Goal: Task Accomplishment & Management: Complete application form

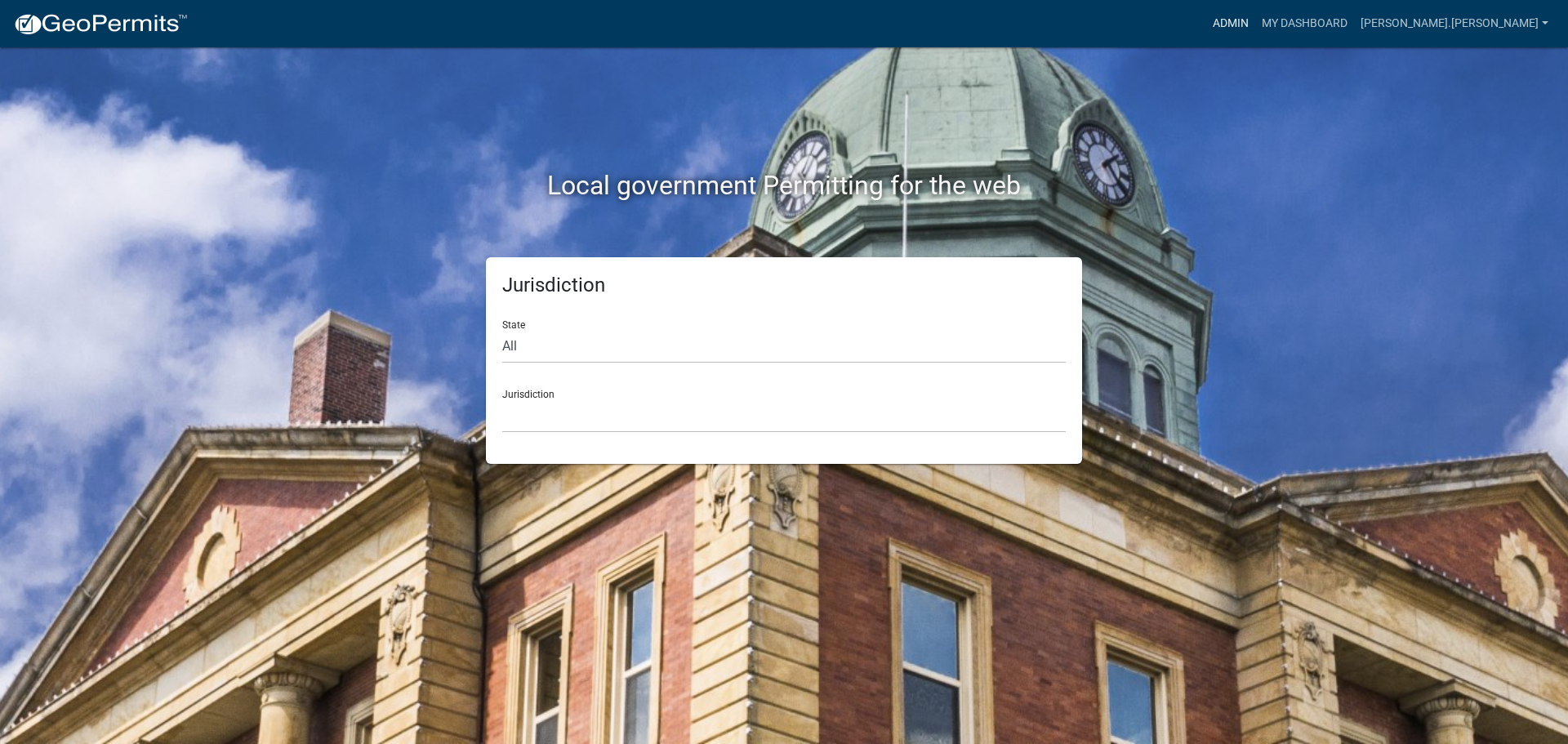
click at [1255, 30] on link "Admin" at bounding box center [1230, 23] width 49 height 31
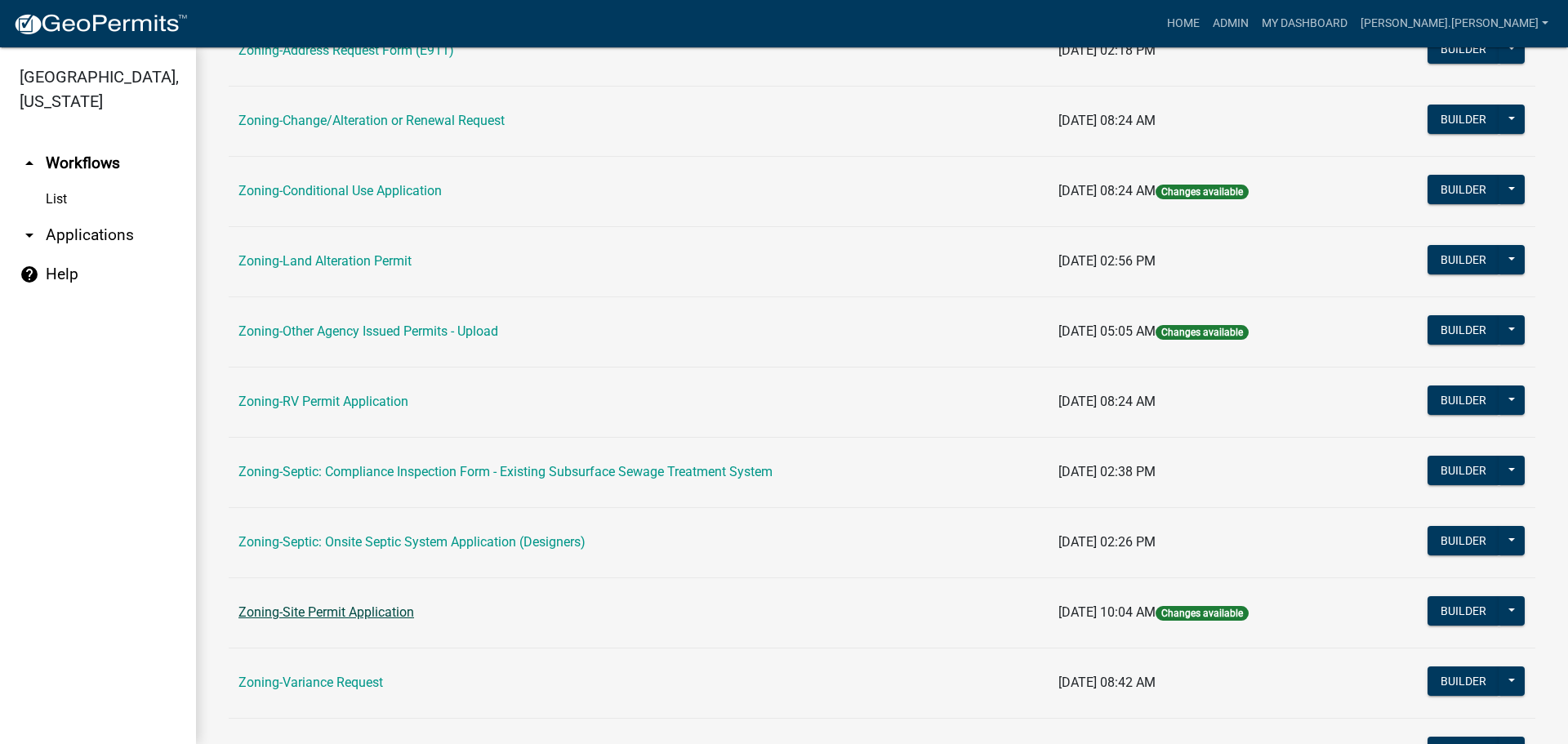
scroll to position [409, 0]
click at [322, 612] on link "Zoning-Site Permit Application" at bounding box center [326, 610] width 176 height 15
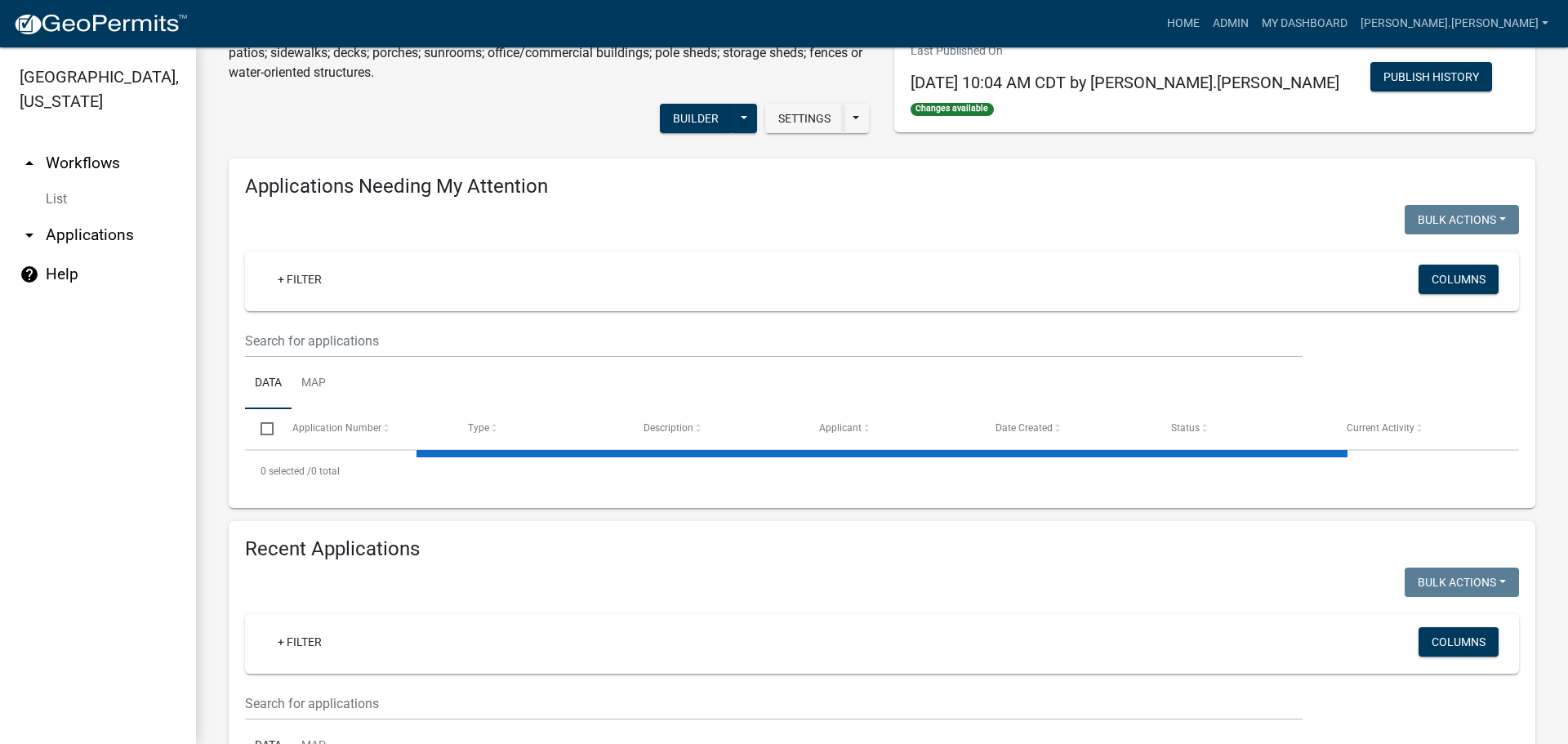
scroll to position [245, 0]
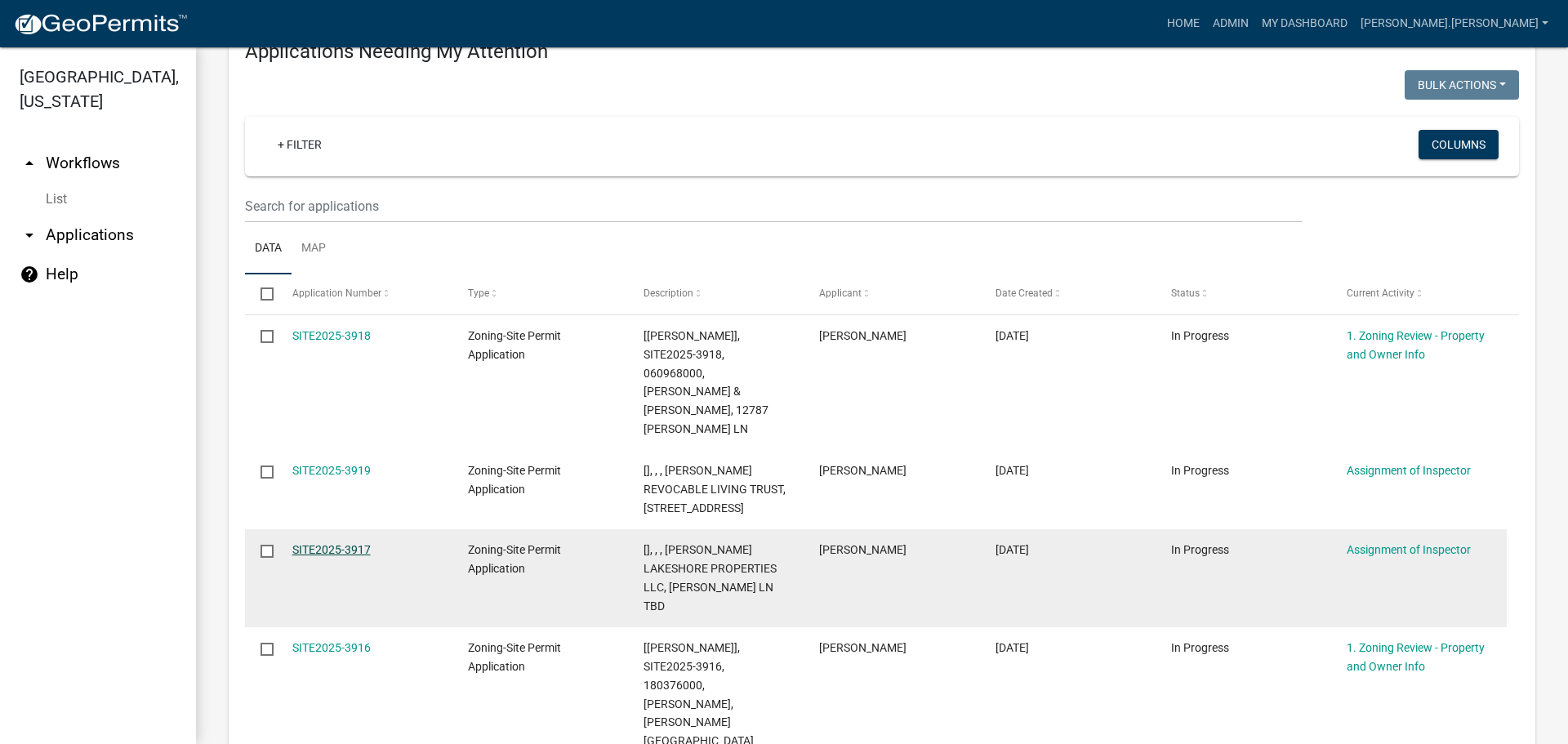
click at [306, 543] on link "SITE2025-3917" at bounding box center [331, 549] width 78 height 13
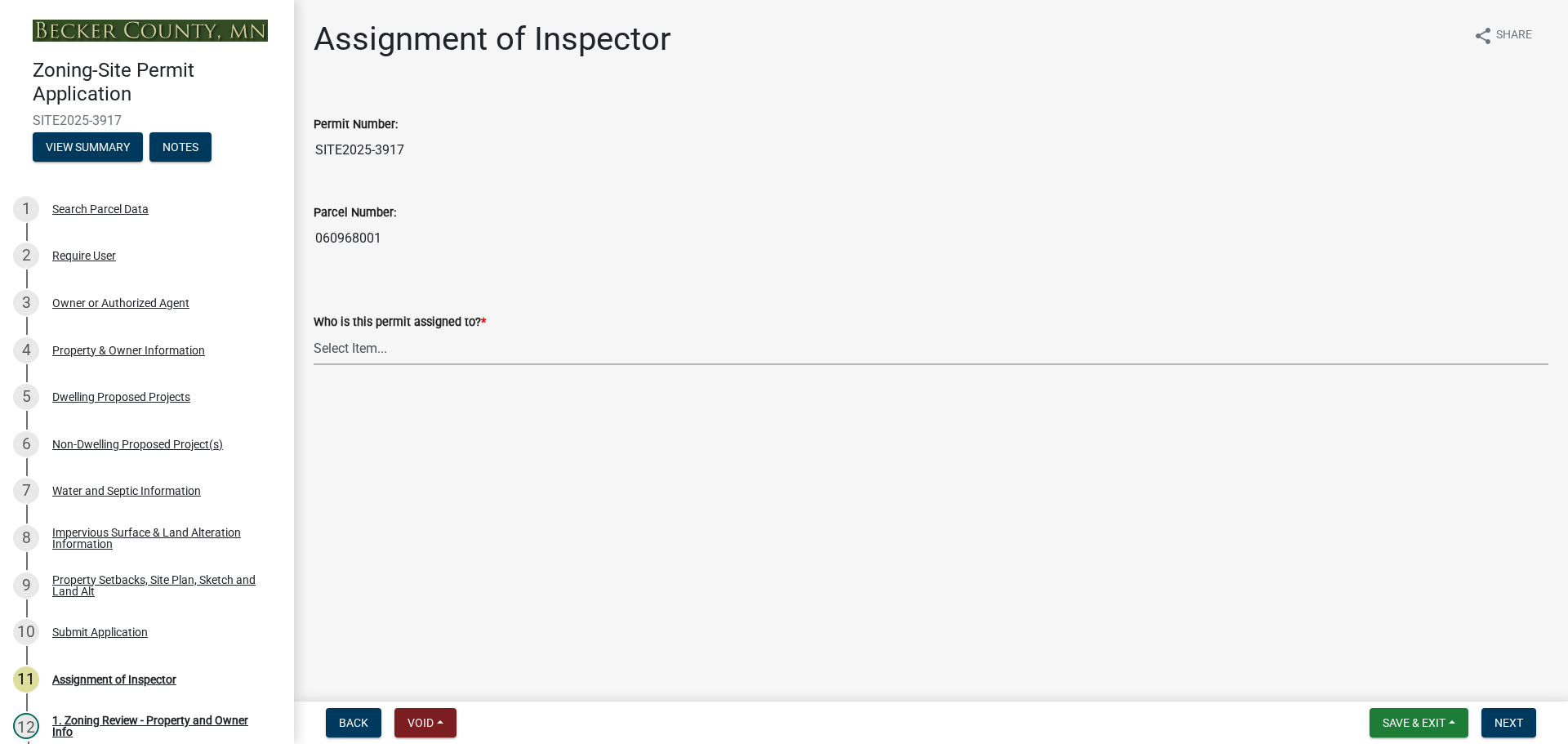
click at [382, 353] on select "Select Item... [PERSON_NAME] [PERSON_NAME] [PERSON_NAME] [PERSON_NAME] [PERSON_…" at bounding box center [931, 348] width 1235 height 33
click at [314, 332] on select "Select Item... [PERSON_NAME] [PERSON_NAME] [PERSON_NAME] [PERSON_NAME] [PERSON_…" at bounding box center [931, 348] width 1235 height 33
select select "c0b6e50c-983d-48c1-a910-e8bd43c13b77"
click at [1505, 714] on button "Next" at bounding box center [1508, 722] width 55 height 30
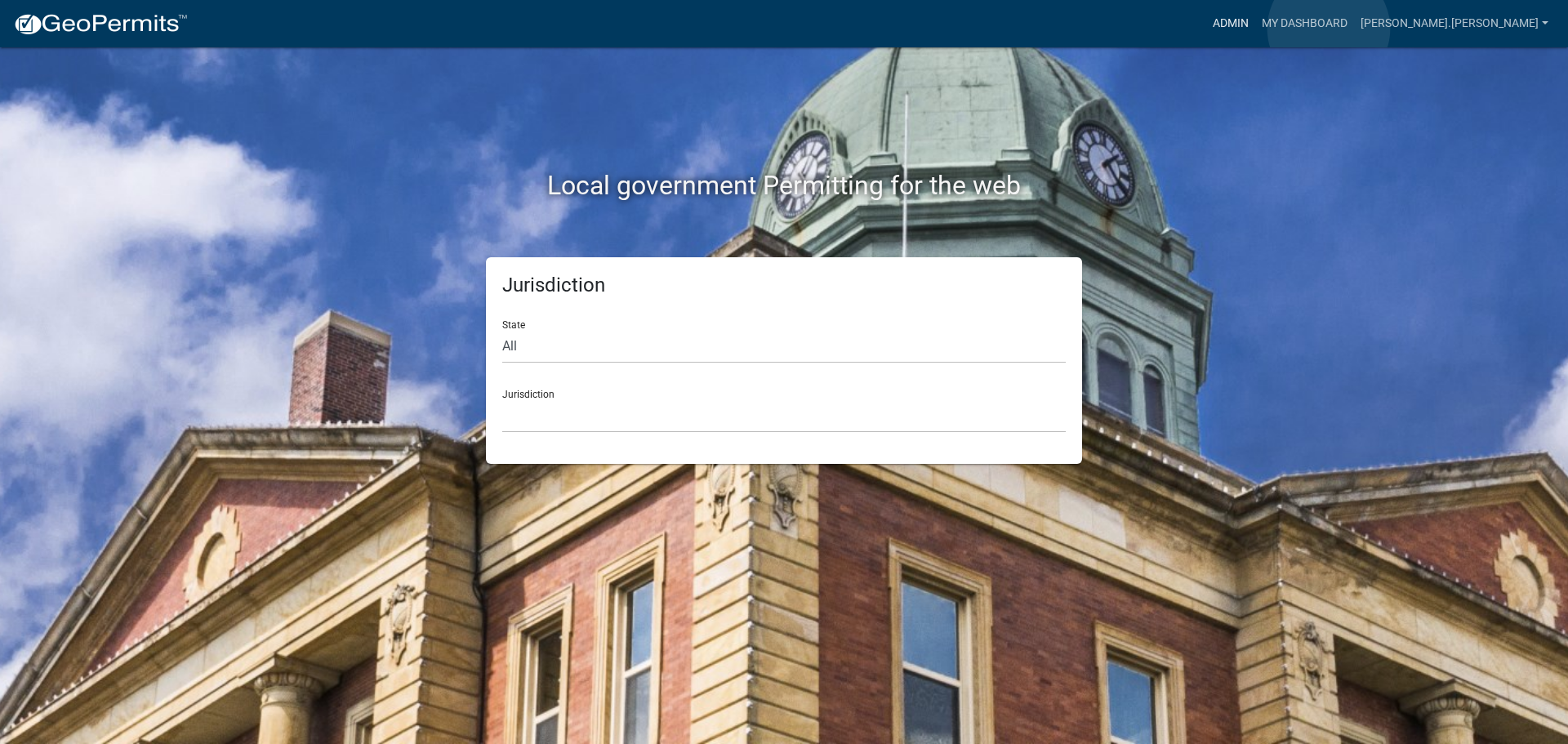
click at [1255, 29] on link "Admin" at bounding box center [1230, 23] width 49 height 31
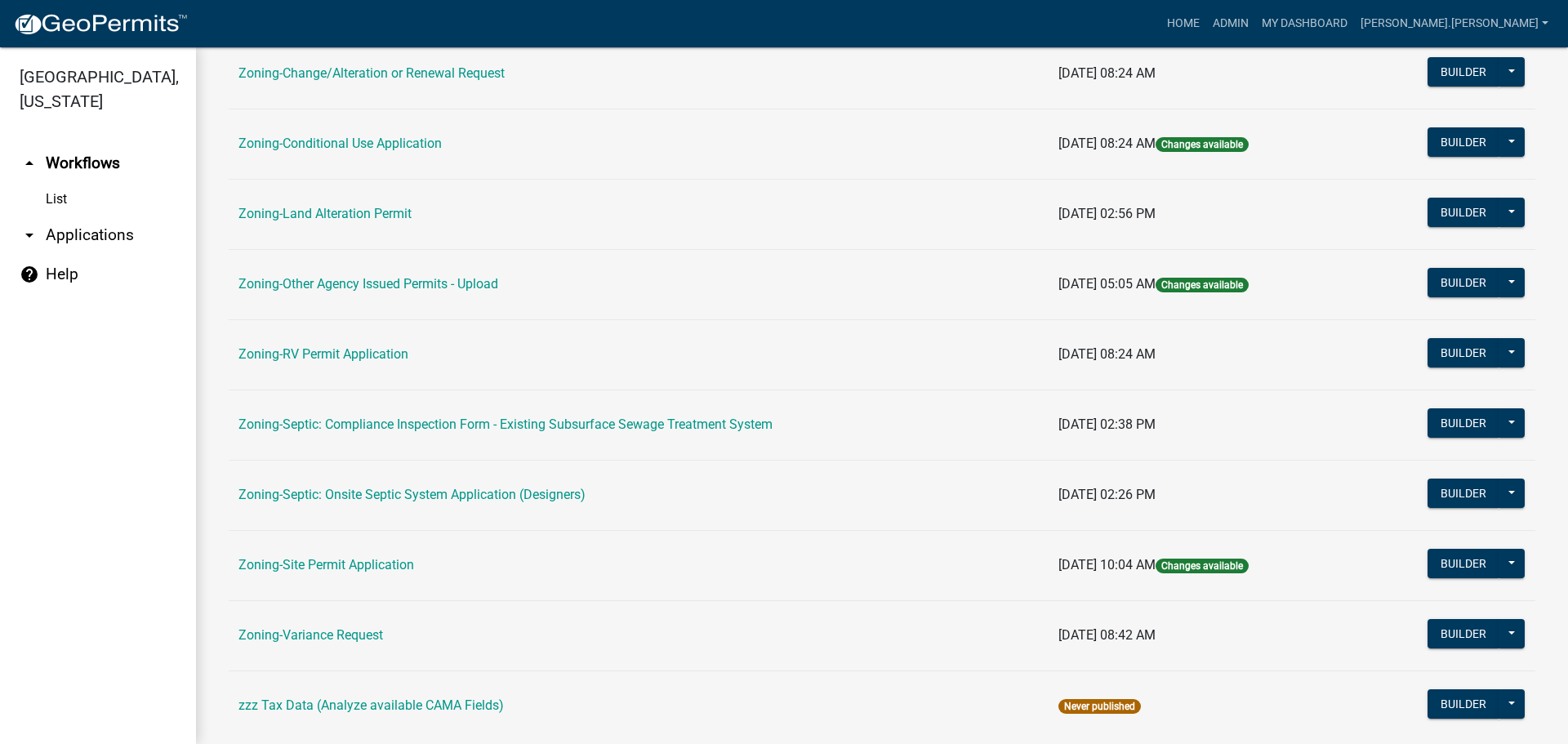
scroll to position [497, 0]
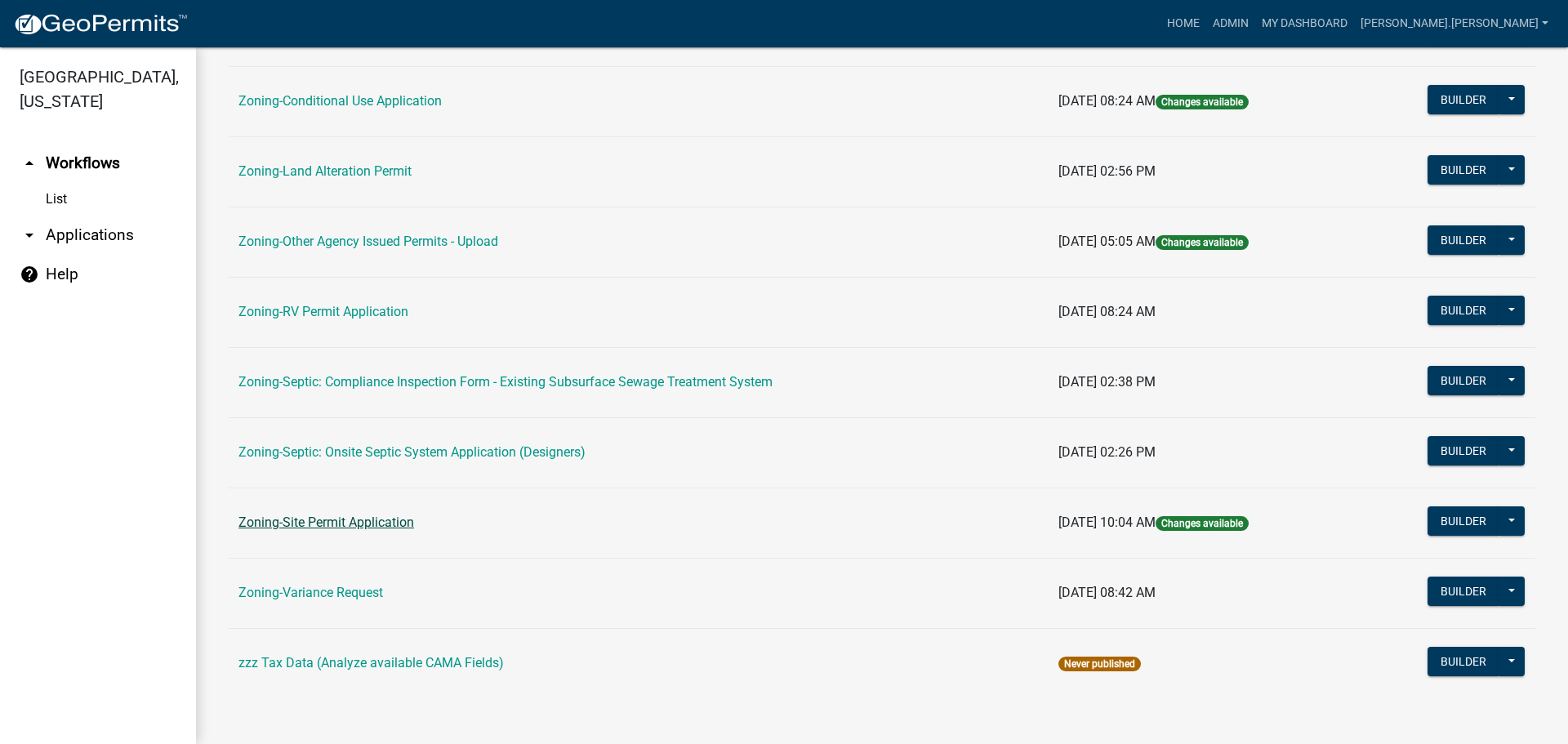
click at [310, 521] on link "Zoning-Site Permit Application" at bounding box center [326, 522] width 176 height 15
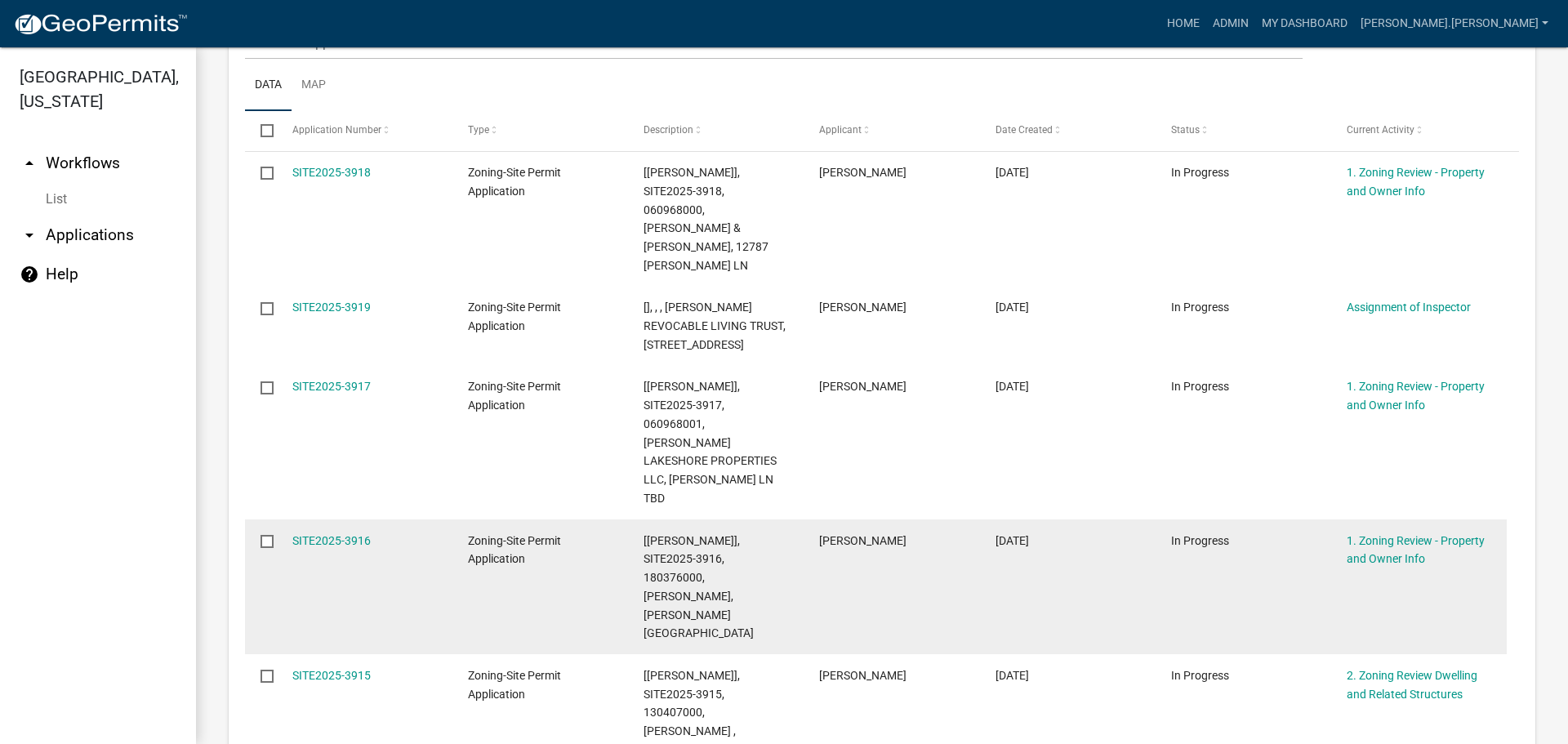
scroll to position [245, 0]
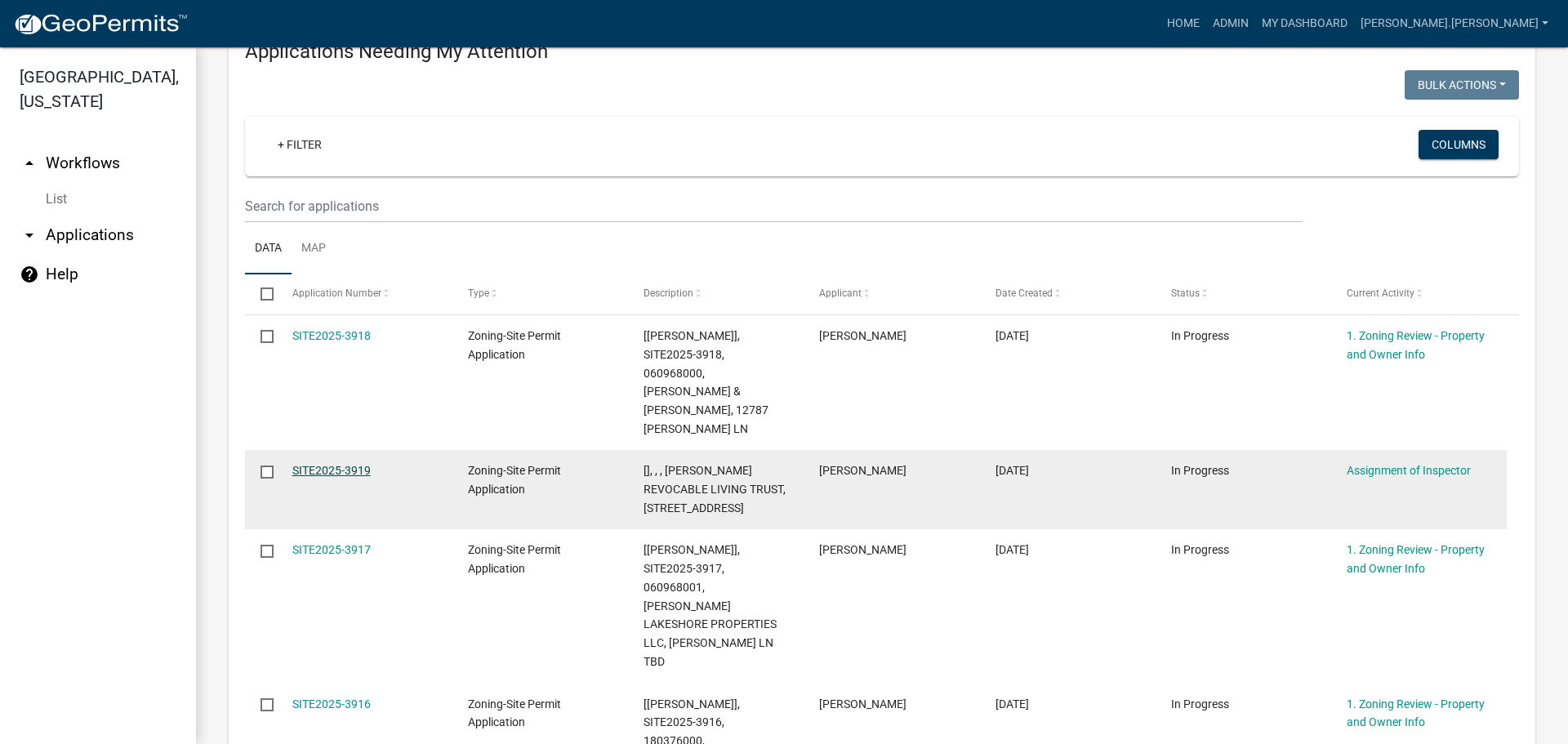
click at [327, 464] on link "SITE2025-3919" at bounding box center [331, 471] width 78 height 13
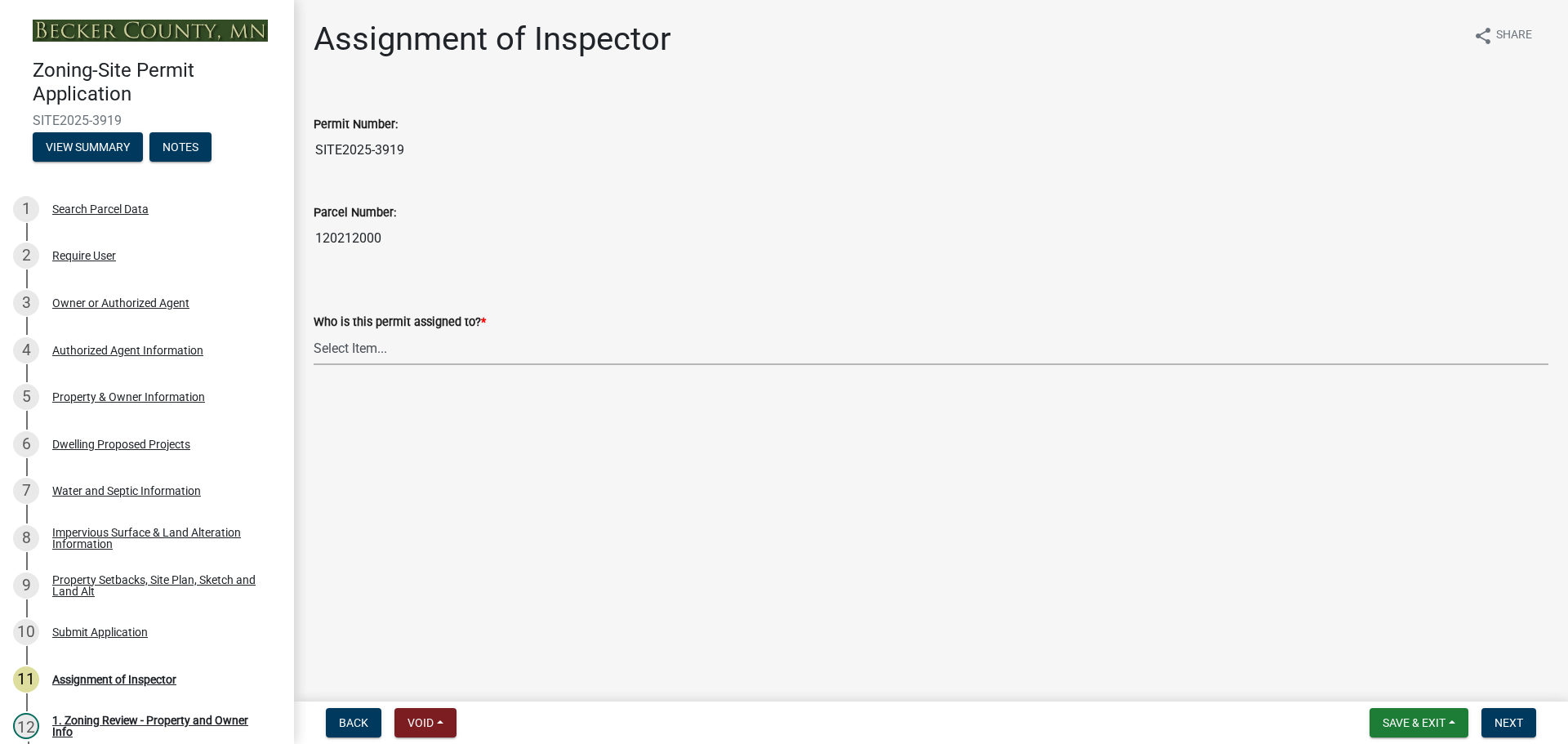
click at [412, 345] on select "Select Item... [PERSON_NAME] [PERSON_NAME] [PERSON_NAME] [PERSON_NAME] [PERSON_…" at bounding box center [931, 348] width 1235 height 33
click at [314, 332] on select "Select Item... [PERSON_NAME] [PERSON_NAME] [PERSON_NAME] [PERSON_NAME] [PERSON_…" at bounding box center [931, 348] width 1235 height 33
select select "c0b6e50c-983d-48c1-a910-e8bd43c13b77"
click at [1507, 731] on button "Next" at bounding box center [1508, 722] width 55 height 30
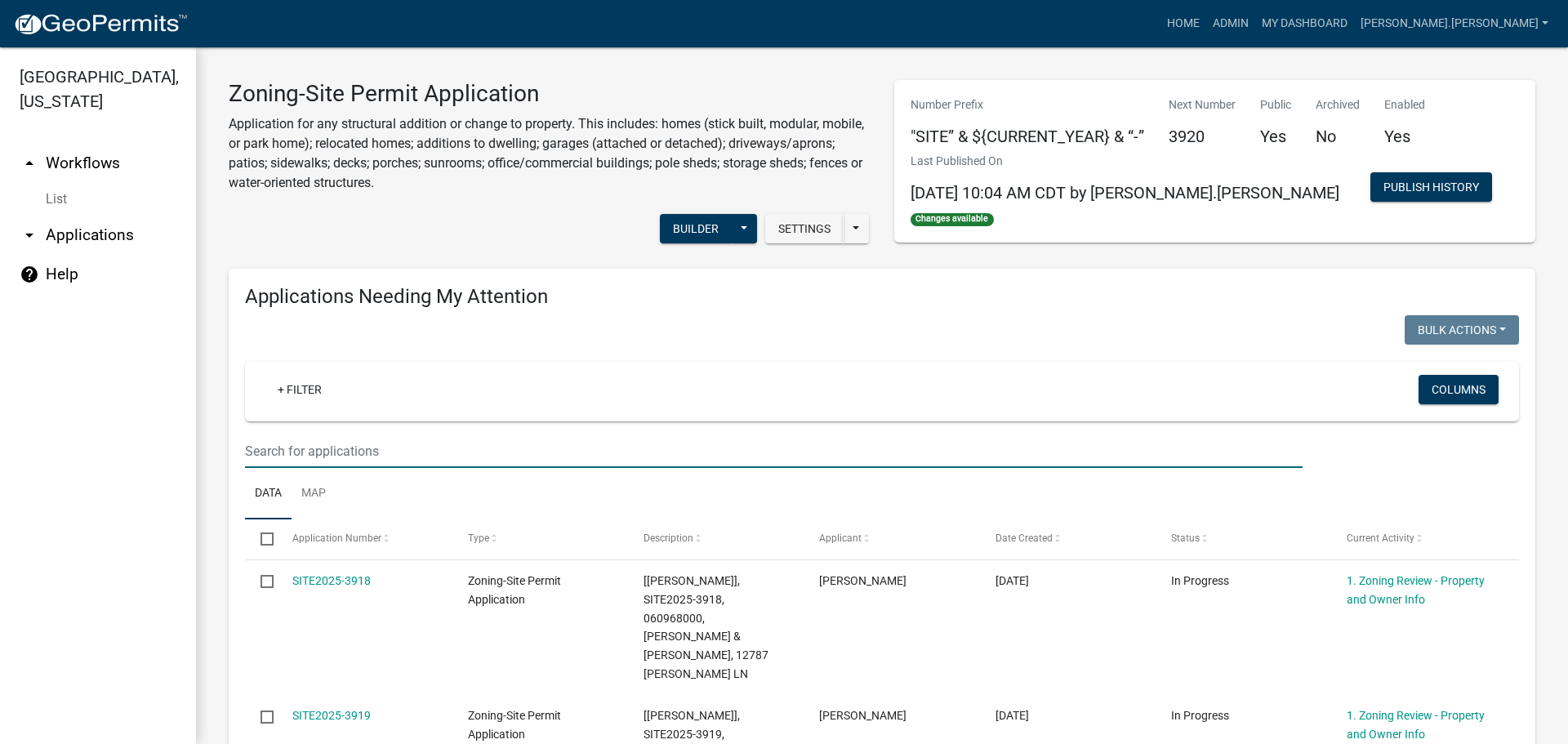
click at [612, 437] on input "text" at bounding box center [773, 451] width 1057 height 33
type input "lefe"
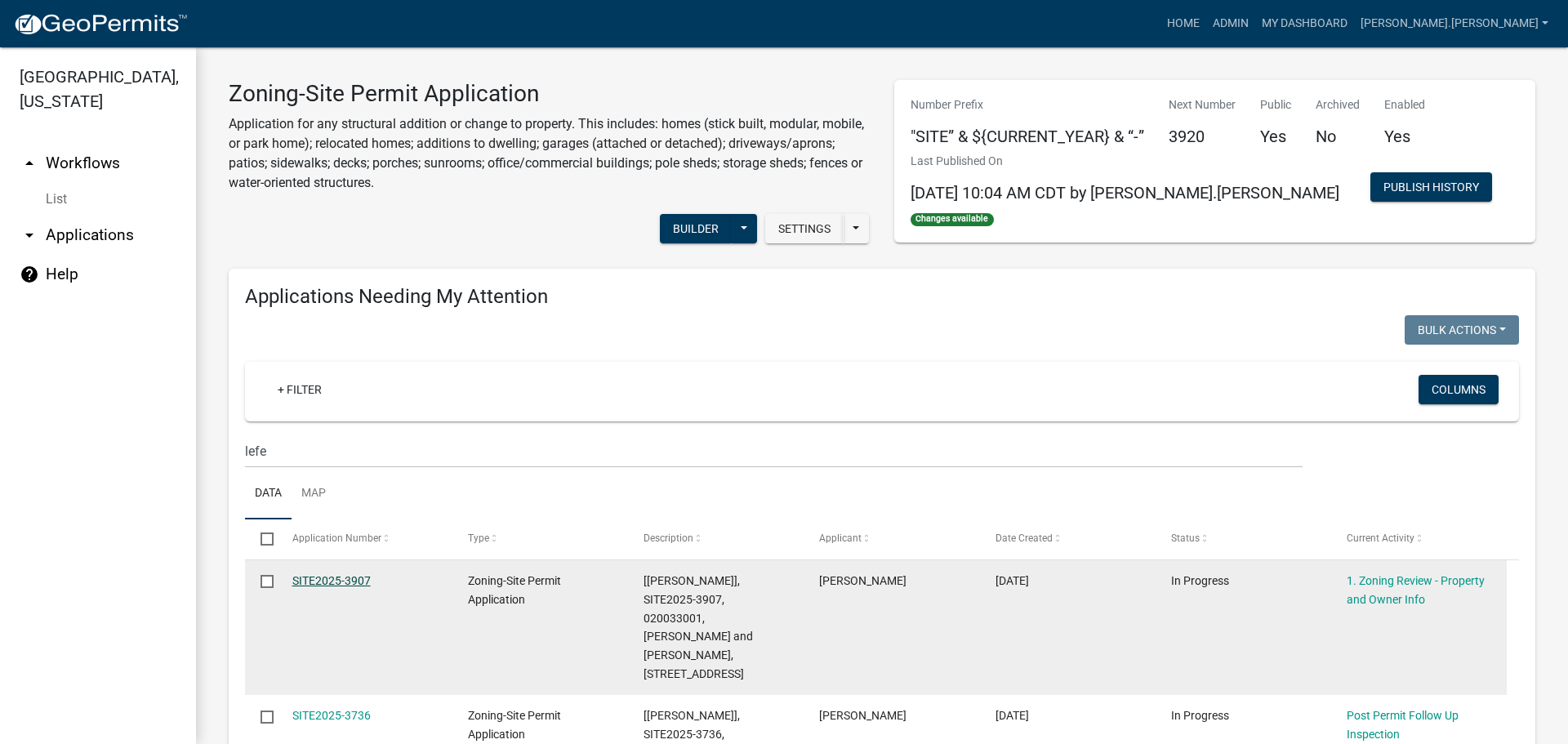
click at [343, 581] on link "SITE2025-3907" at bounding box center [331, 581] width 78 height 13
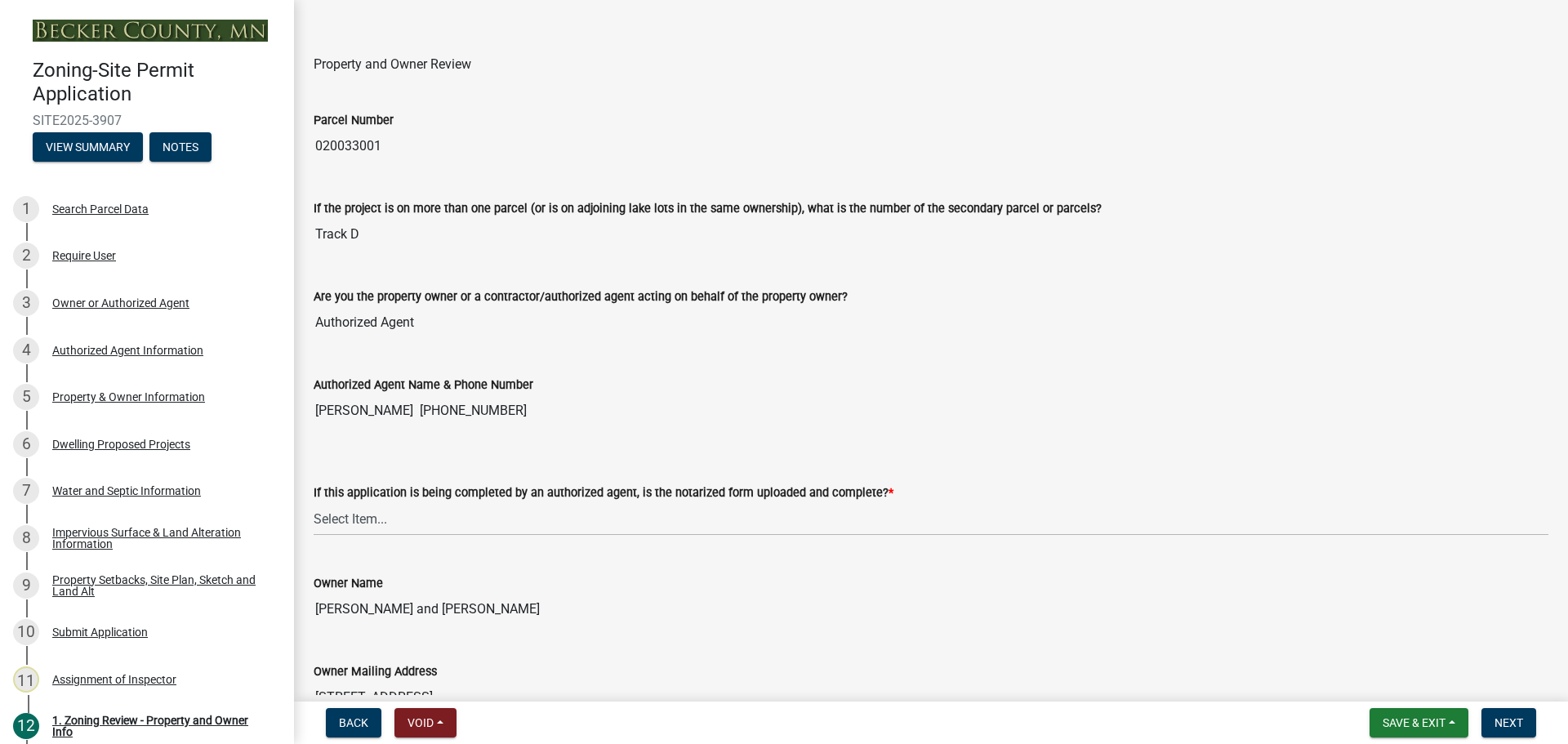
scroll to position [82, 0]
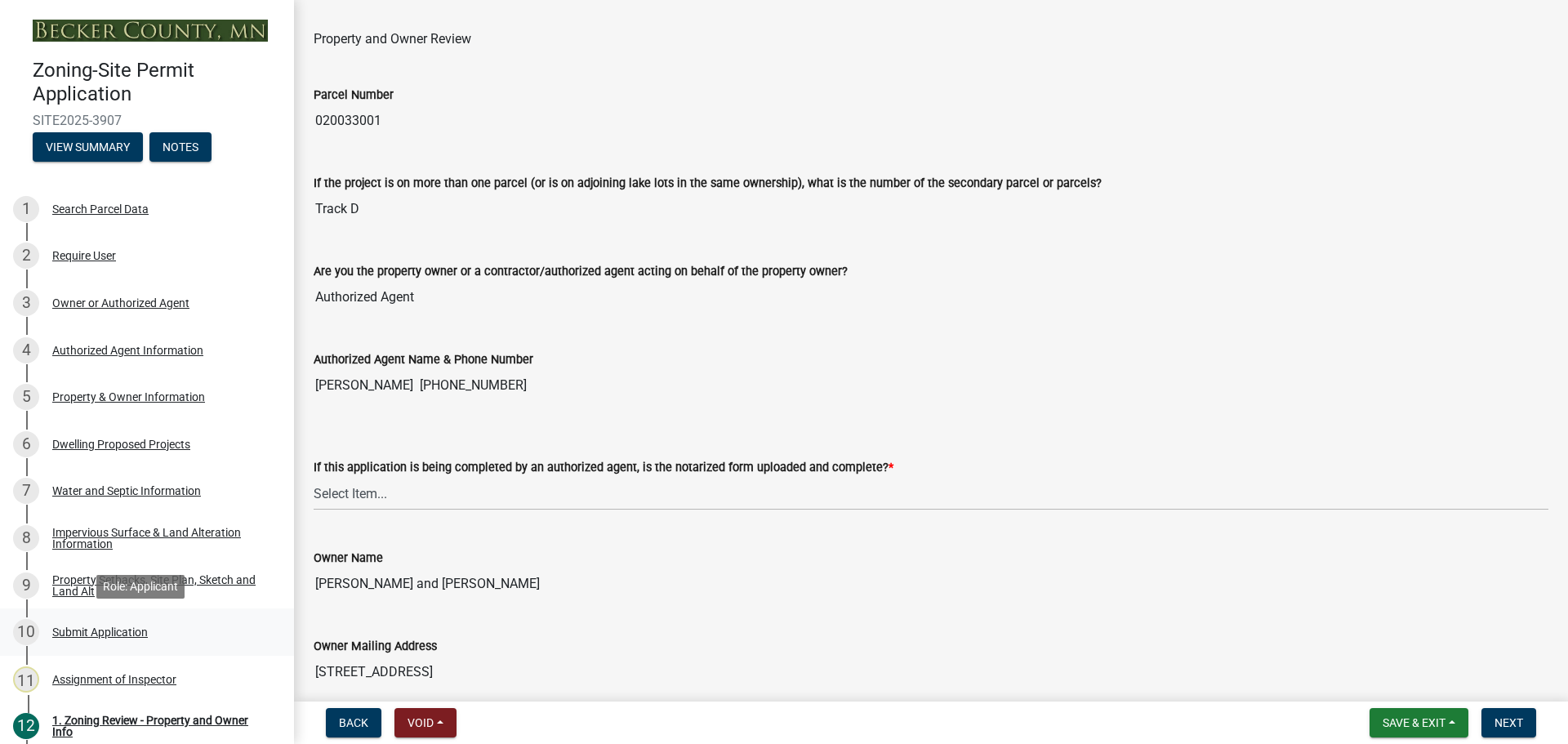
click at [127, 635] on div "Submit Application" at bounding box center [99, 632] width 96 height 12
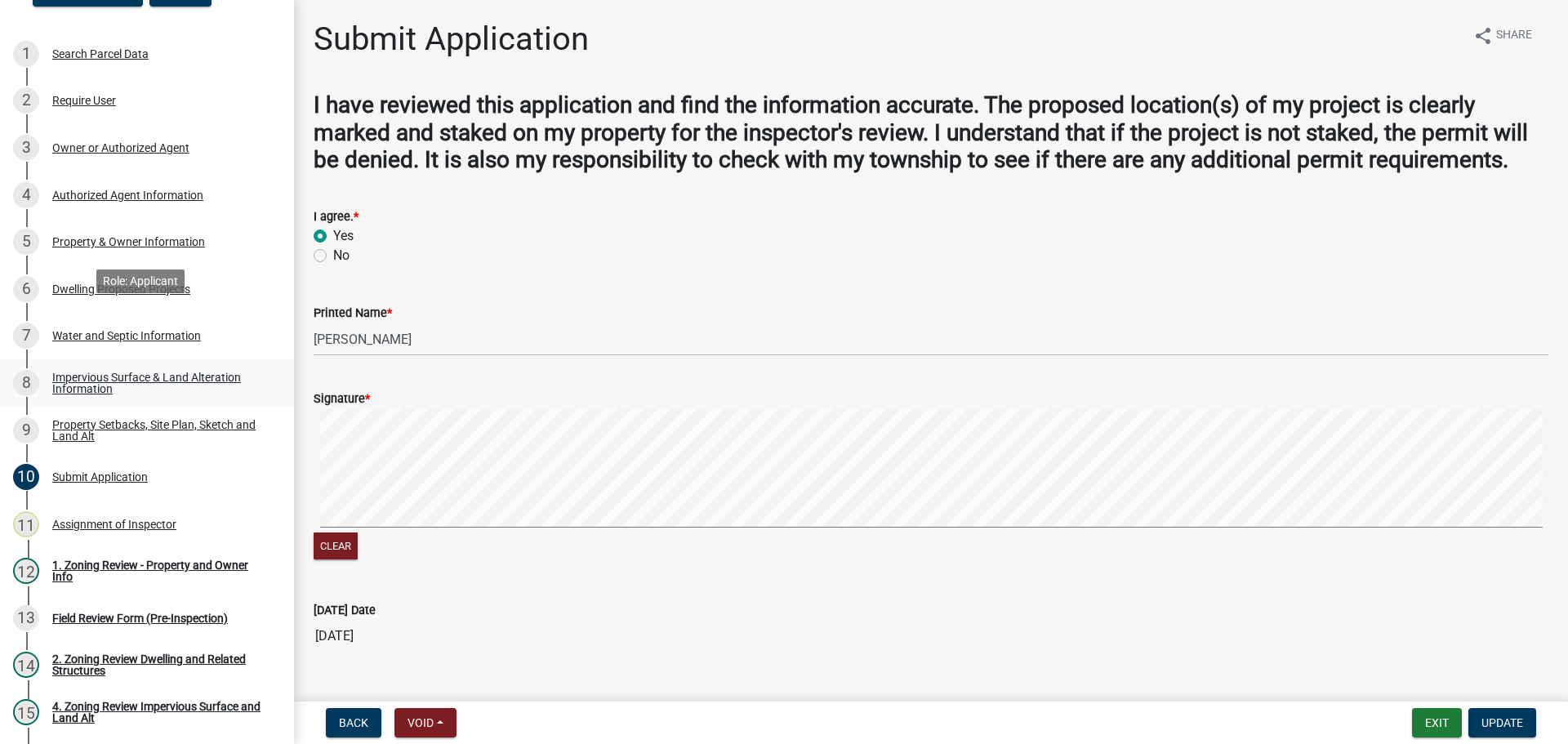
scroll to position [327, 0]
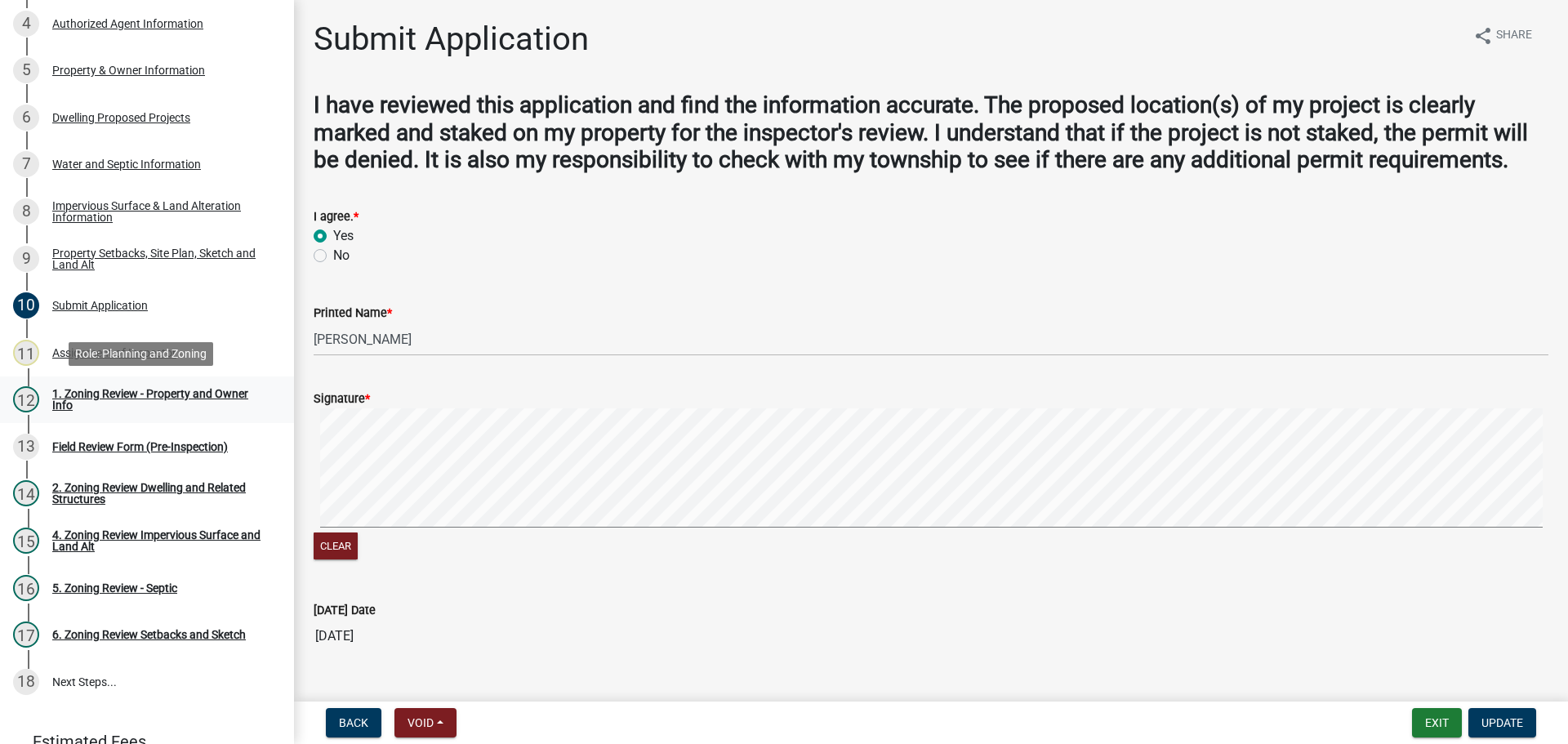
click at [151, 395] on div "1. Zoning Review - Property and Owner Info" at bounding box center [159, 400] width 216 height 23
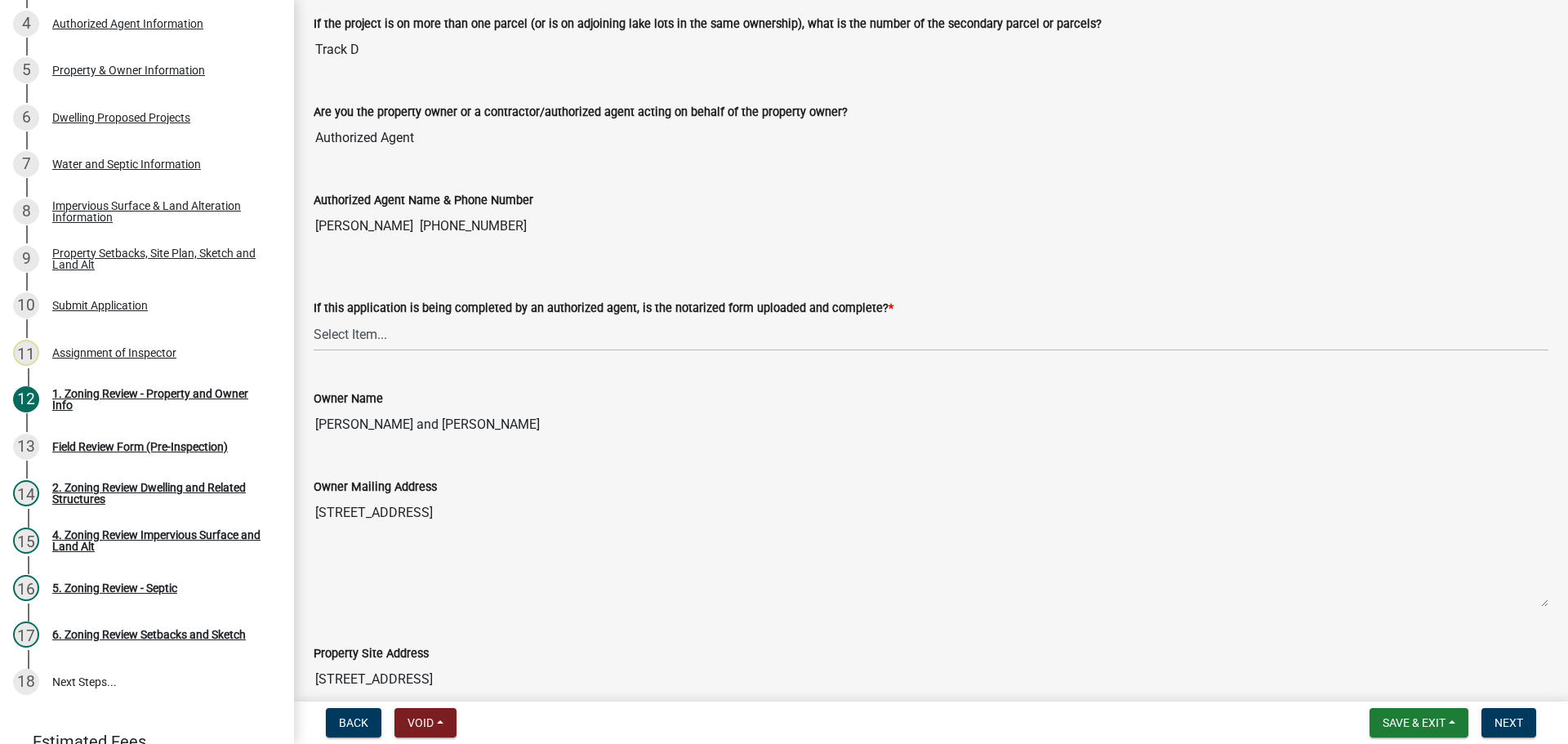
scroll to position [245, 0]
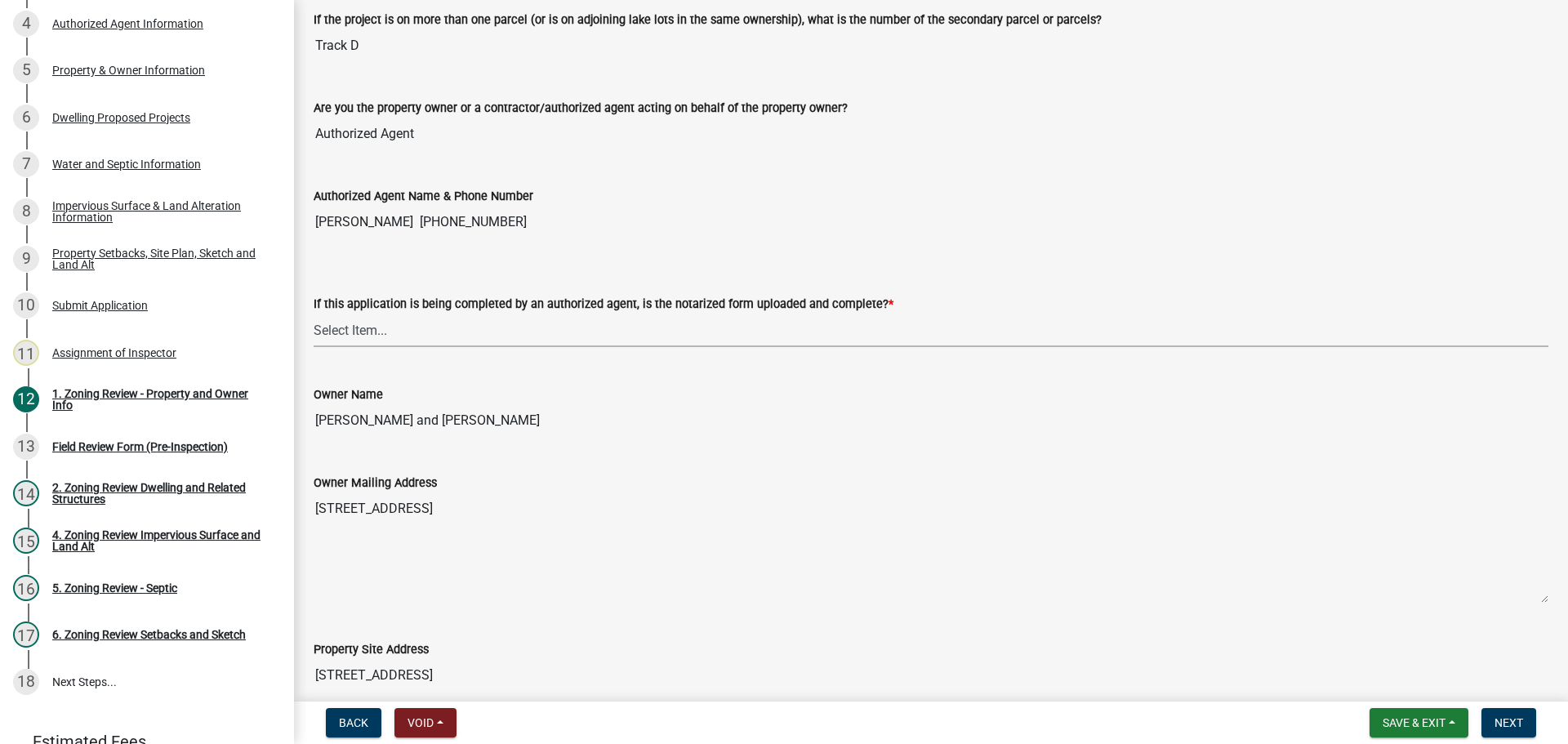
click at [525, 329] on select "Select Item... Yes No N/A" at bounding box center [931, 330] width 1235 height 33
click at [314, 314] on select "Select Item... Yes No N/A" at bounding box center [931, 330] width 1235 height 33
select select "b279cdb4-a9c7-4e65-a8bd-797316f5be14"
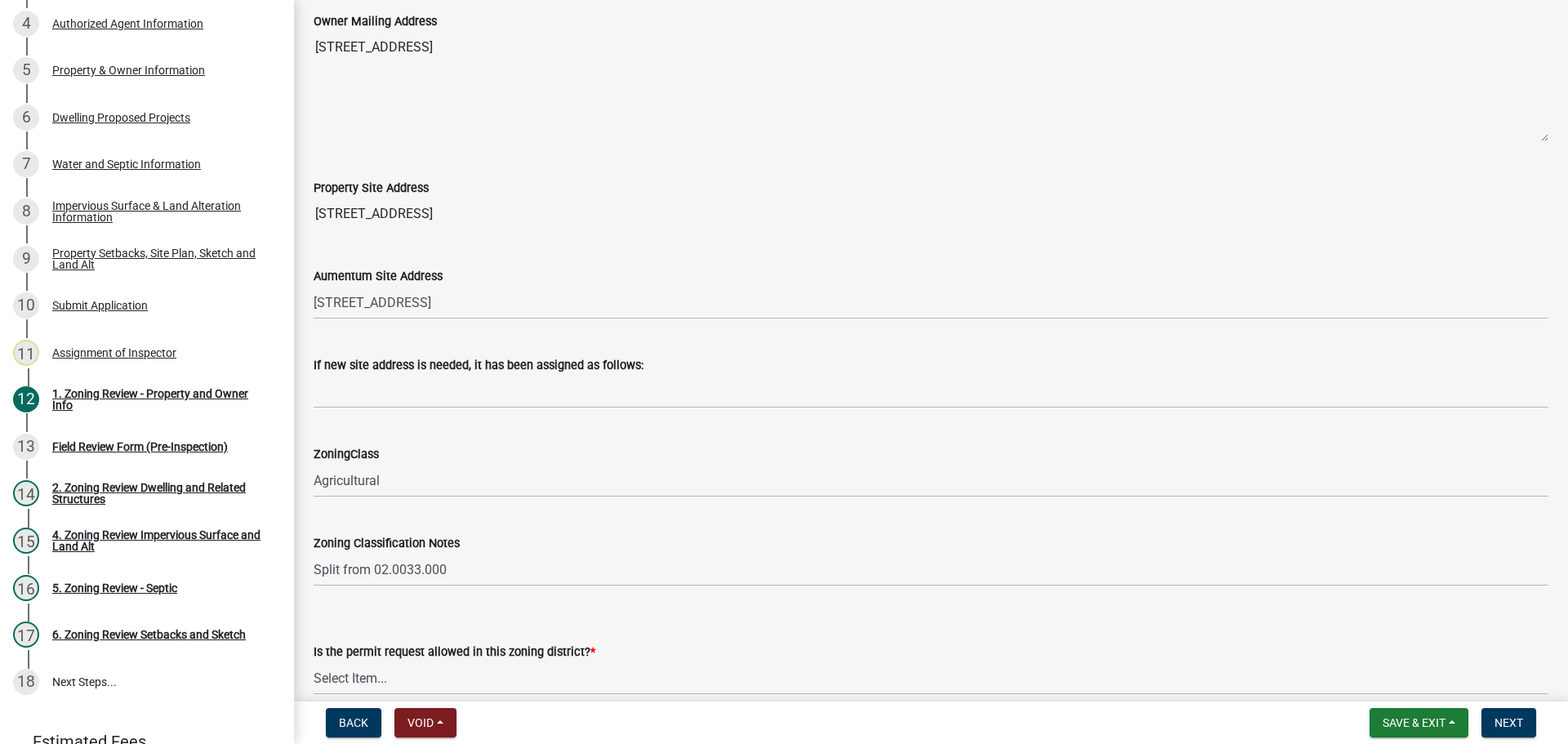
scroll to position [735, 0]
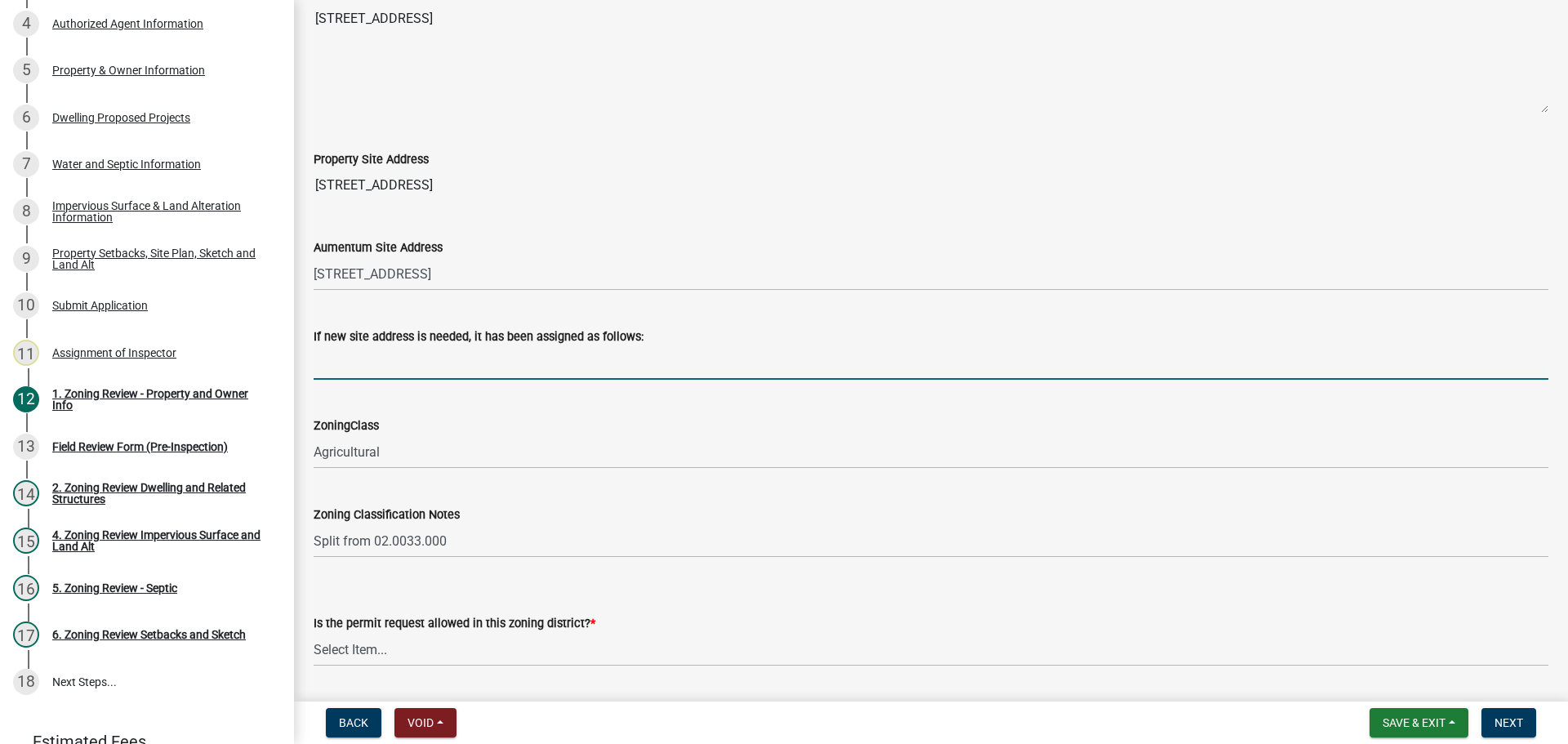
click at [409, 360] on input "If new site address is needed, it has been assigned as follows:" at bounding box center [931, 362] width 1235 height 33
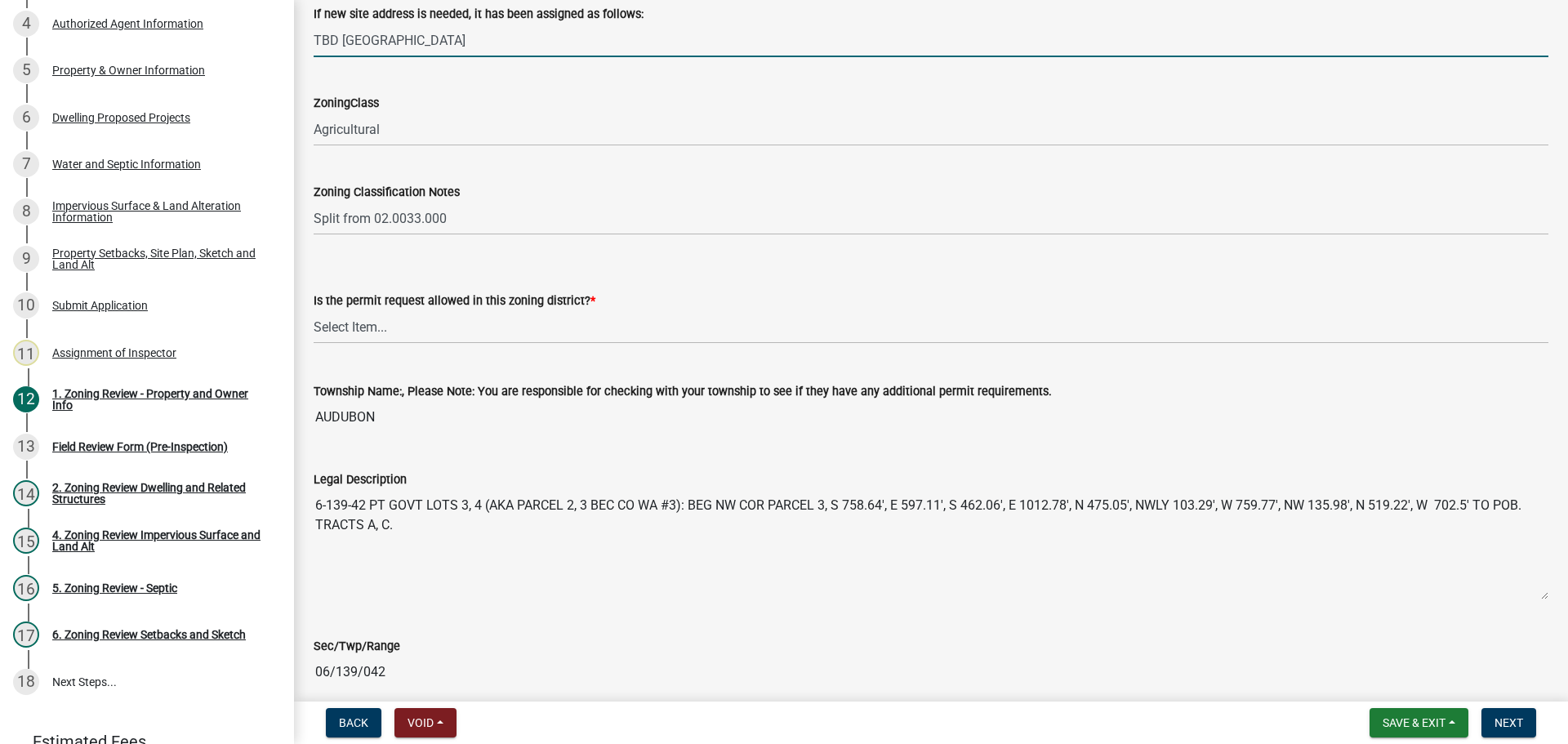
scroll to position [1062, 0]
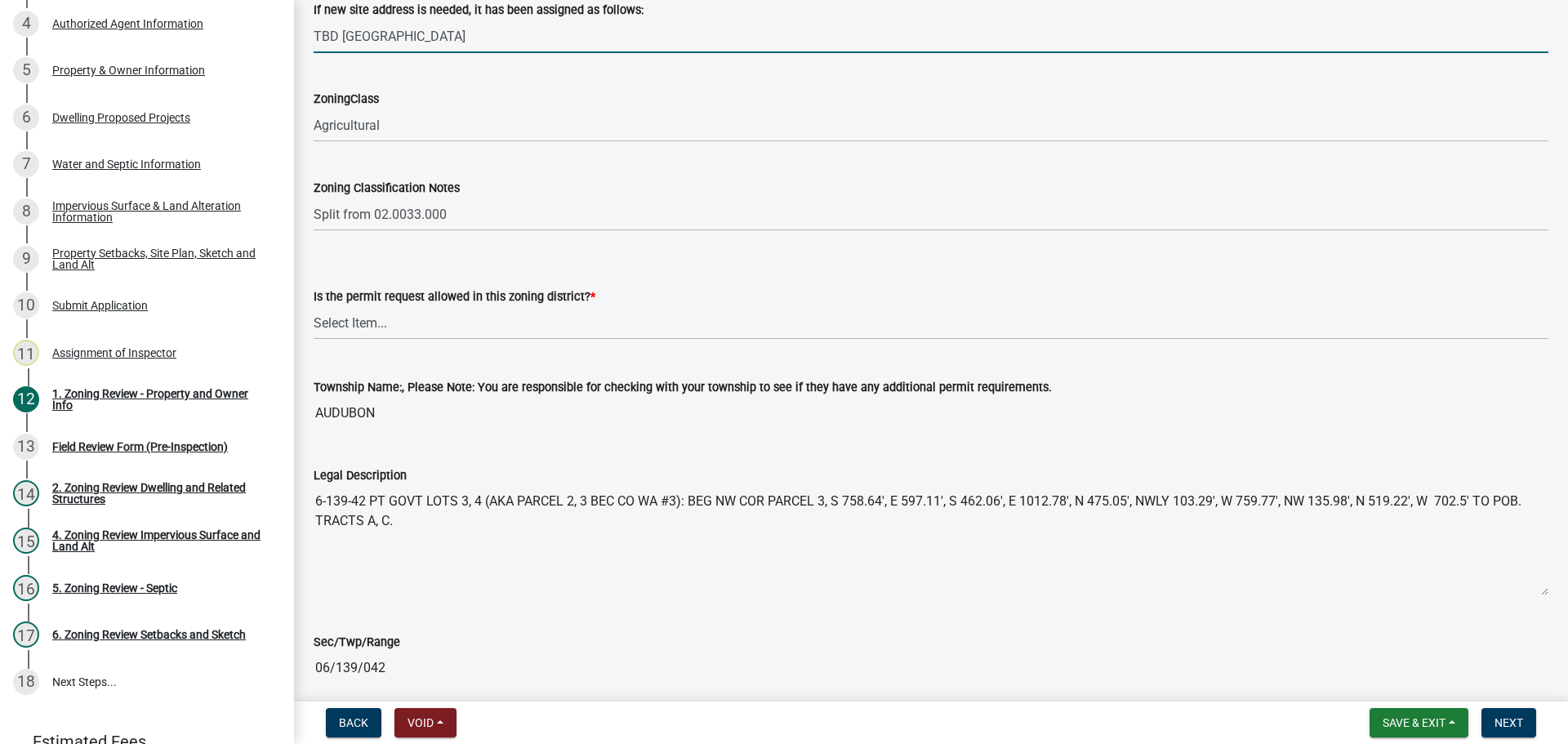
type input "TBD [GEOGRAPHIC_DATA]"
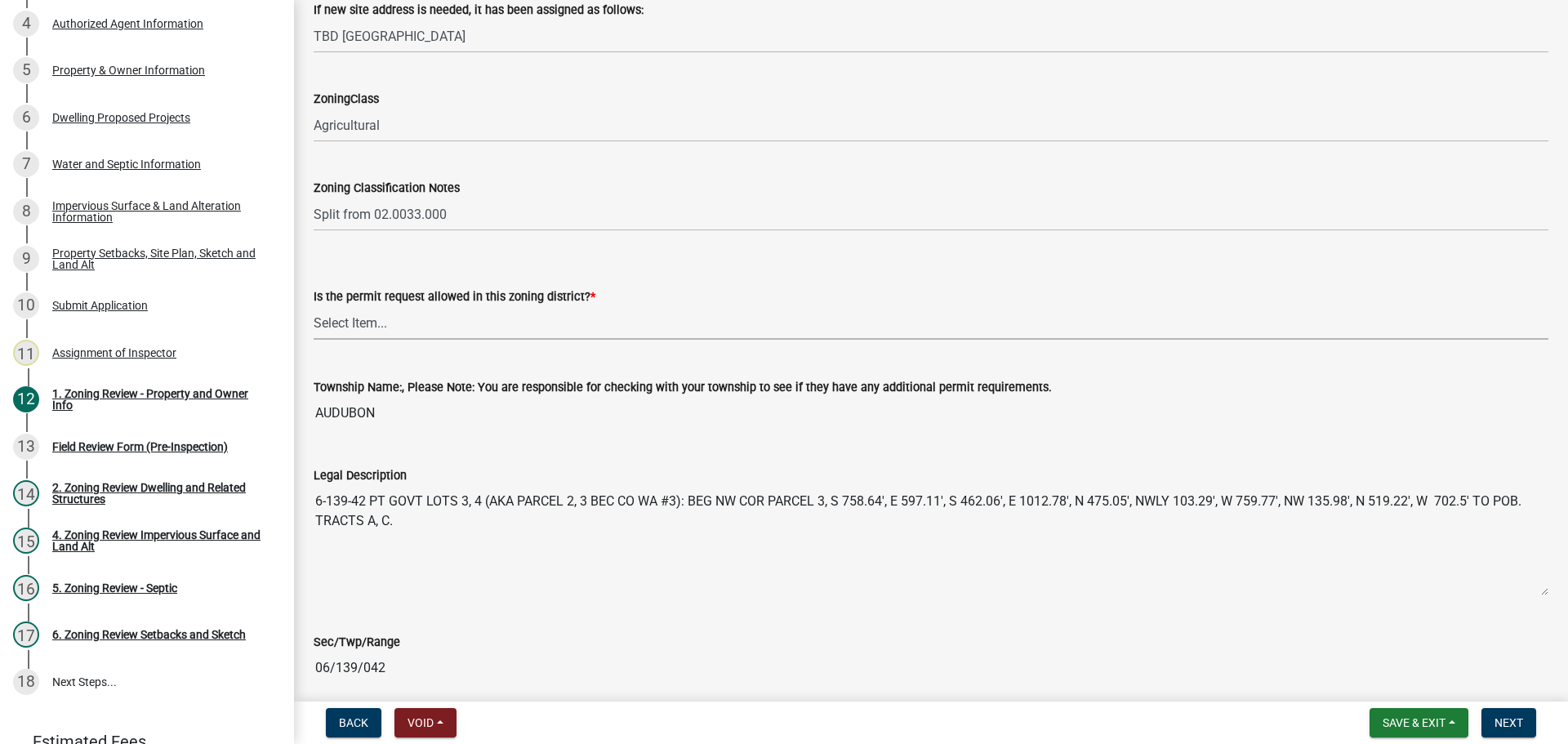
click at [386, 320] on select "Select Item... Yes No" at bounding box center [931, 323] width 1235 height 33
click at [314, 307] on select "Select Item... Yes No" at bounding box center [931, 323] width 1235 height 33
select select "b4f32c46-6248-4748-b47c-fa4933858724"
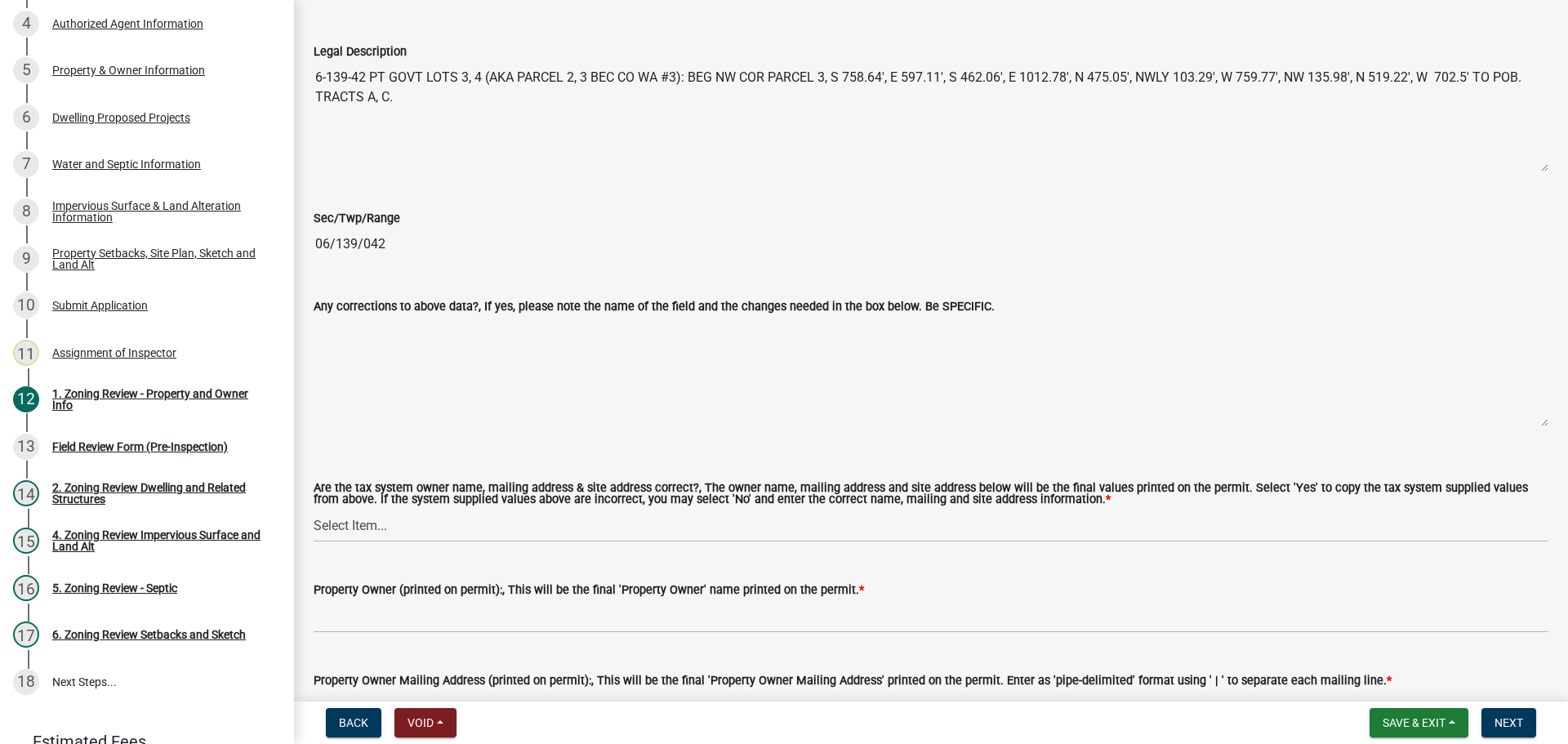
scroll to position [1634, 0]
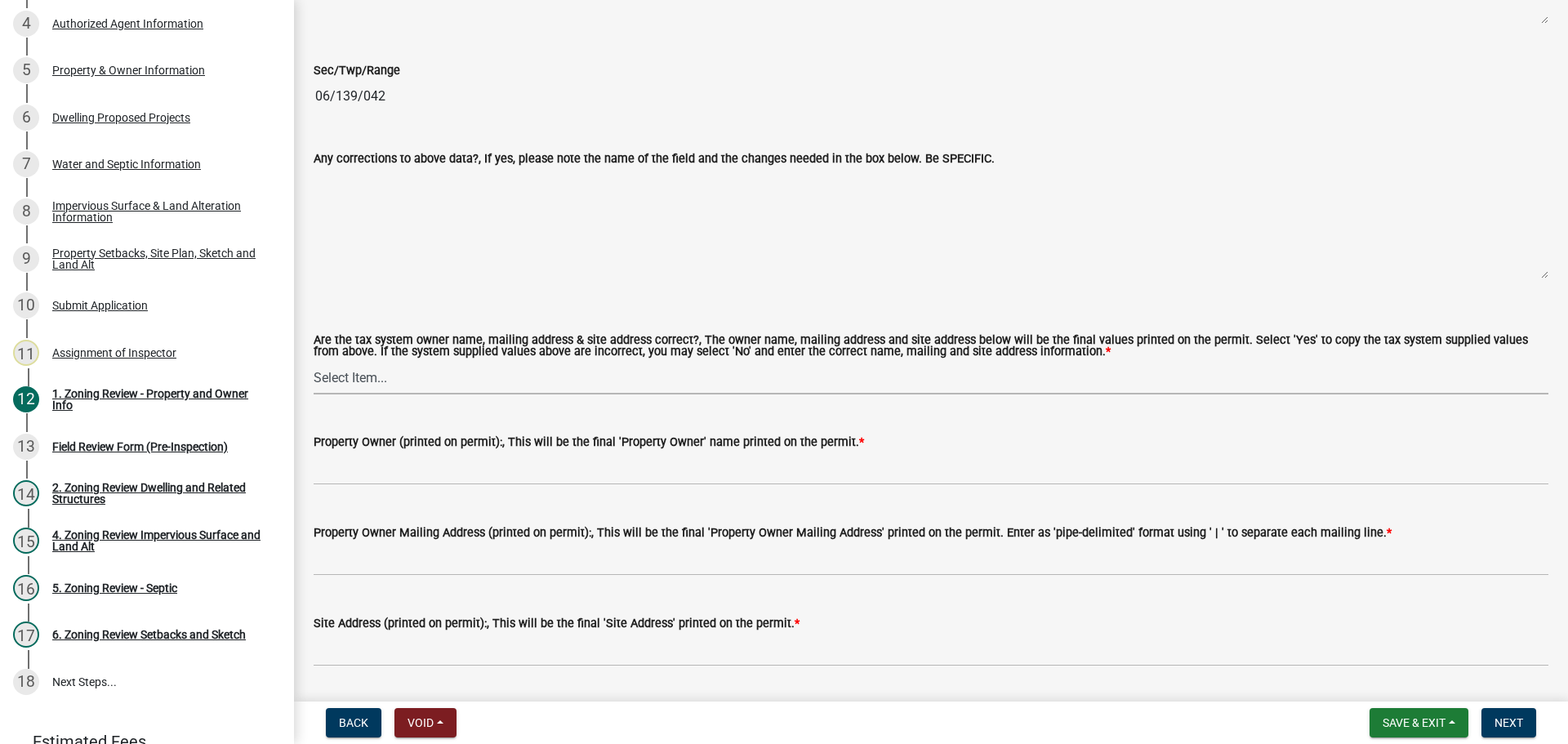
click at [431, 383] on select "Select Item... Yes No" at bounding box center [931, 377] width 1235 height 33
click at [314, 362] on select "Select Item... Yes No" at bounding box center [931, 377] width 1235 height 33
select select "ab6c2257-4786-48e5-86d0-1194833f57c8"
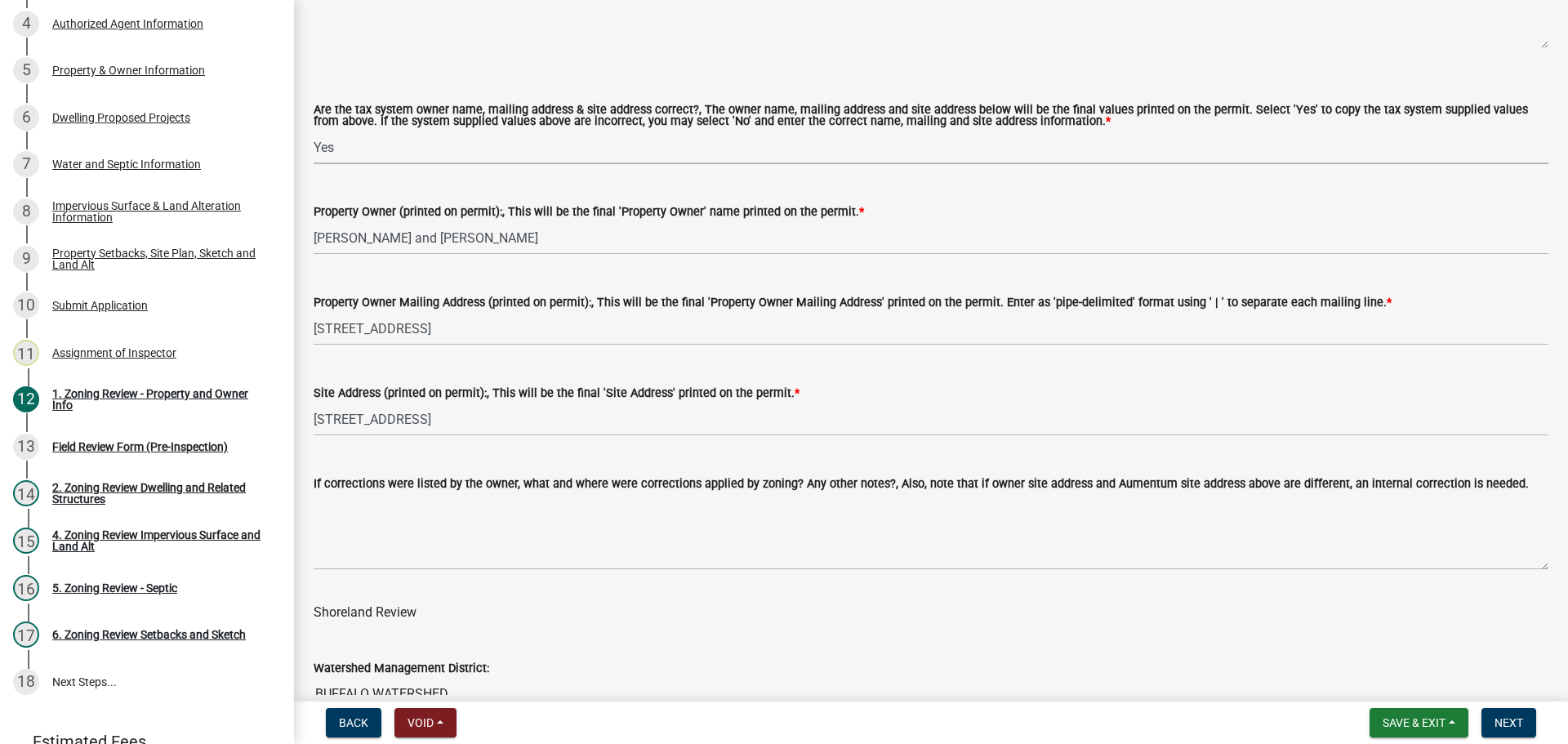
scroll to position [1879, 0]
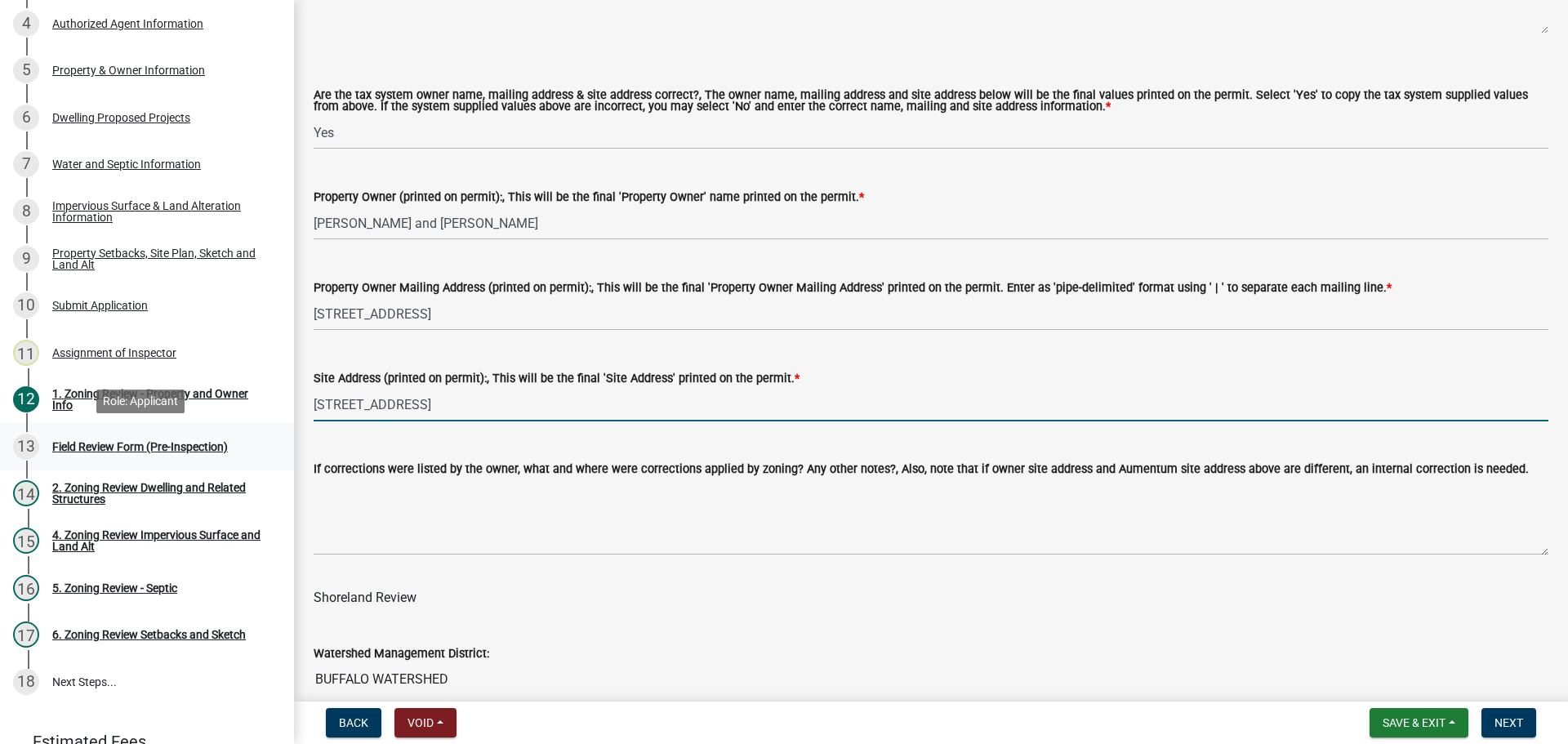
drag, startPoint x: 351, startPoint y: 406, endPoint x: 215, endPoint y: 424, distance: 137.2
click at [215, 424] on div "Zoning-Site Permit Application SITE2025-3907 View Summary Notes 1 Search Parcel…" at bounding box center [784, 372] width 1568 height 744
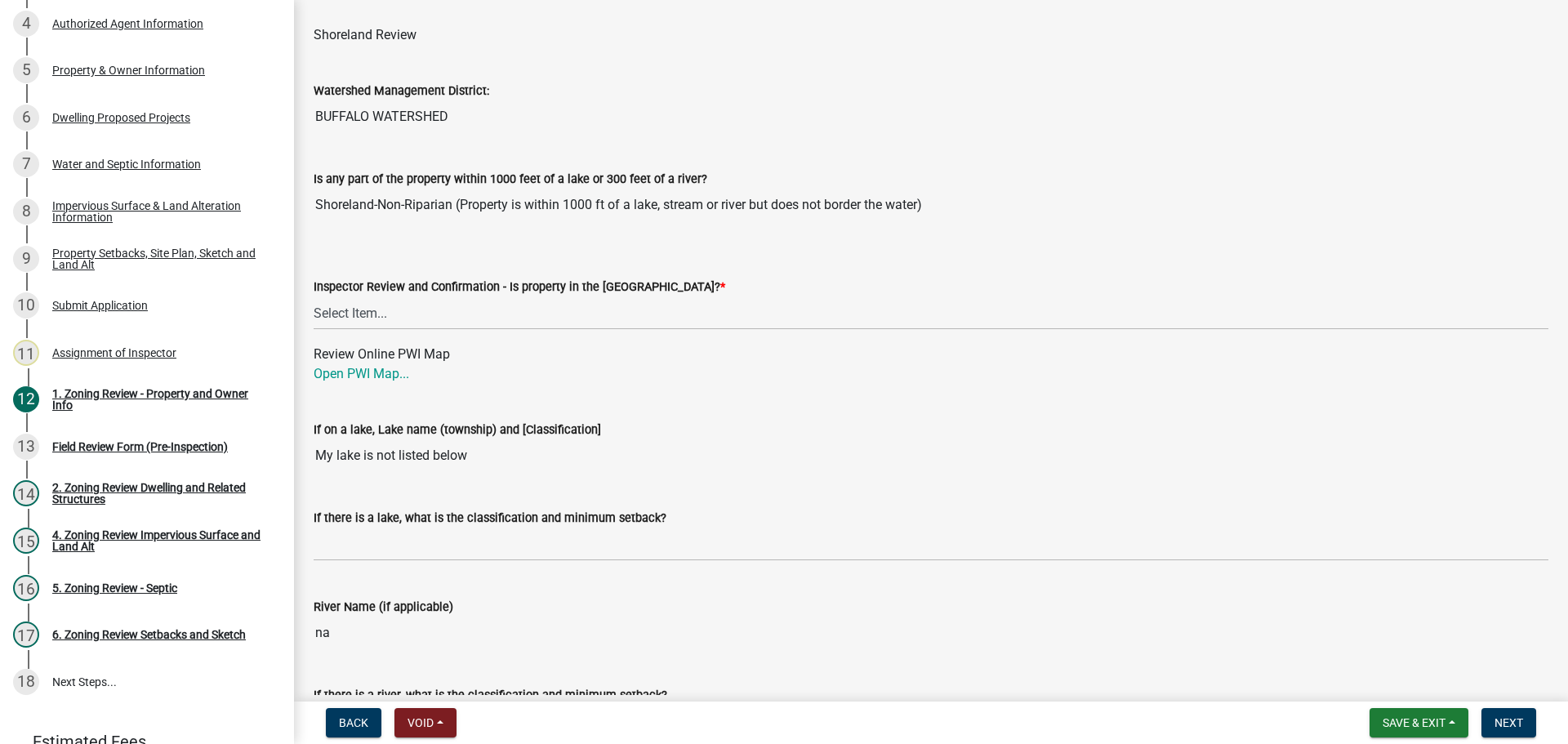
scroll to position [2451, 0]
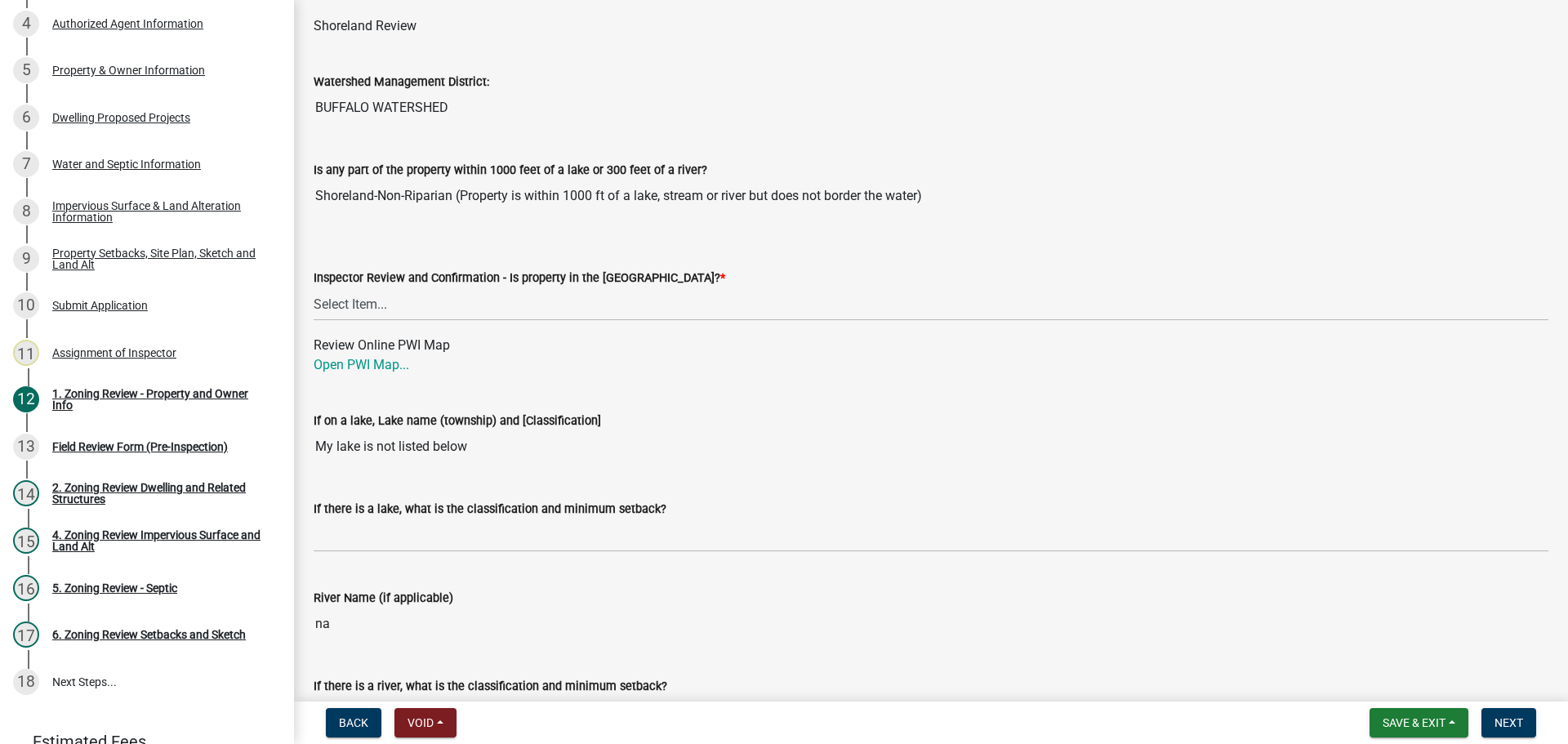
type input "TBD [GEOGRAPHIC_DATA]"
click at [345, 307] on select "Select Item... Within [GEOGRAPHIC_DATA] (SD) Not in [GEOGRAPHIC_DATA] (NOTSL)" at bounding box center [931, 304] width 1235 height 33
click at [398, 275] on label "Inspector Review and Confirmation - Is property in the [GEOGRAPHIC_DATA]? *" at bounding box center [519, 278] width 411 height 12
click at [398, 288] on select "Select Item... Within [GEOGRAPHIC_DATA] (SD) Not in [GEOGRAPHIC_DATA] (NOTSL)" at bounding box center [931, 304] width 1235 height 33
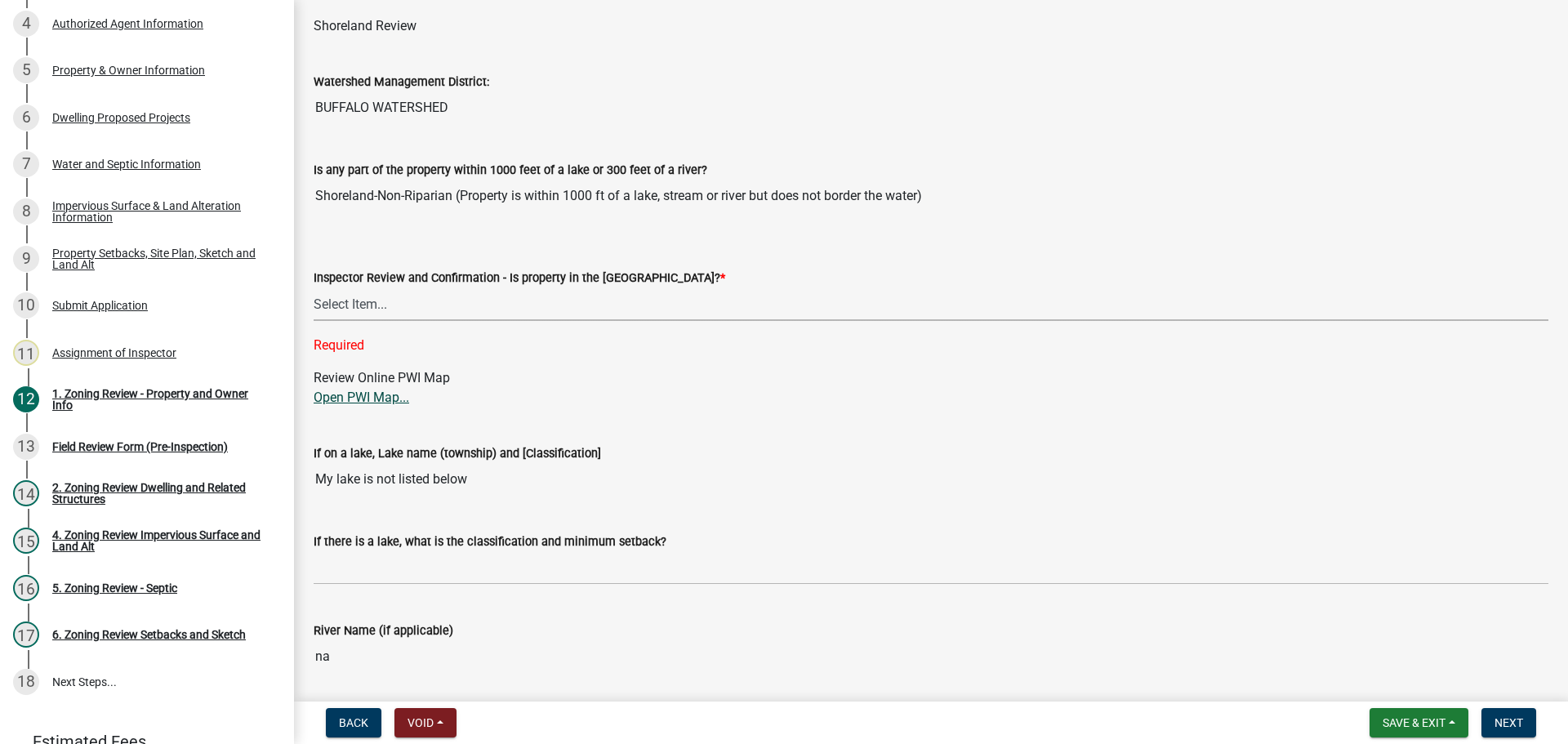
click at [371, 401] on link "Open PWI Map..." at bounding box center [361, 397] width 96 height 15
click at [364, 311] on select "Select Item... Within [GEOGRAPHIC_DATA] (SD) Not in [GEOGRAPHIC_DATA] (NOTSL)" at bounding box center [931, 304] width 1235 height 33
click at [314, 289] on select "Select Item... Within [GEOGRAPHIC_DATA] (SD) Not in [GEOGRAPHIC_DATA] (NOTSL)" at bounding box center [931, 304] width 1235 height 33
select select "de99b201-fb85-4000-88f5-6f49f4ff2101"
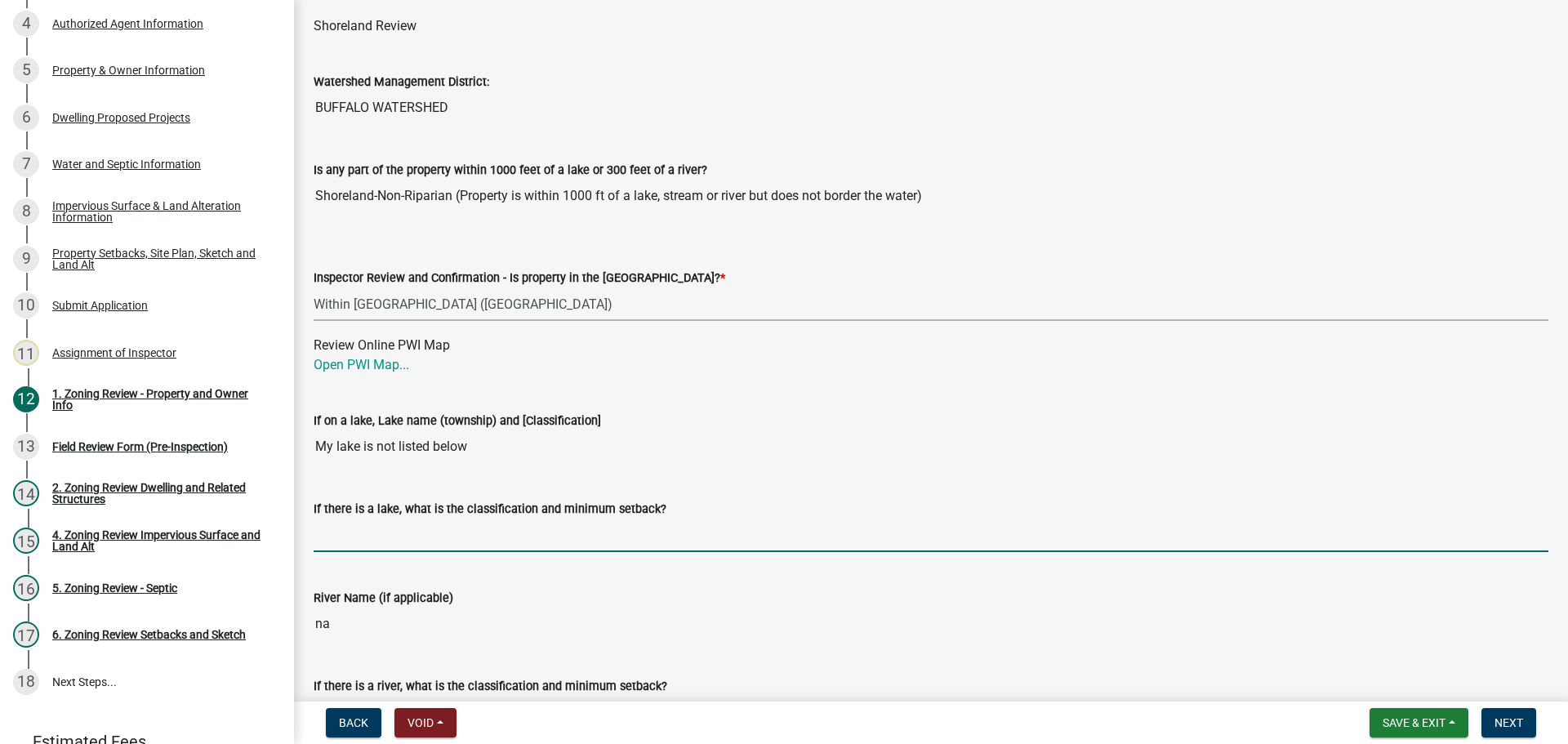
click at [364, 529] on input "If there is a lake, what is the classification and minimum setback?" at bounding box center [931, 535] width 1235 height 33
type input "NE150"
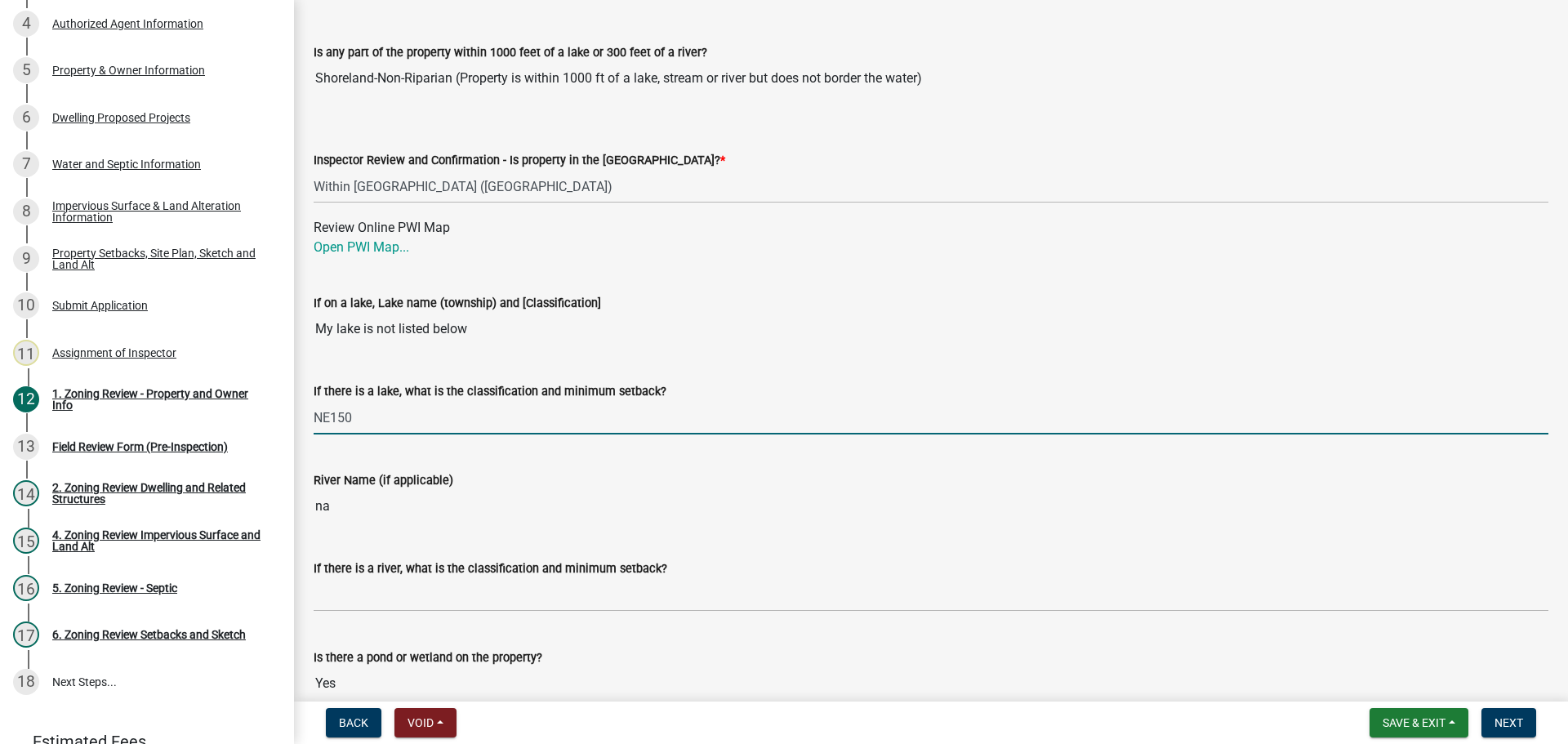
scroll to position [2614, 0]
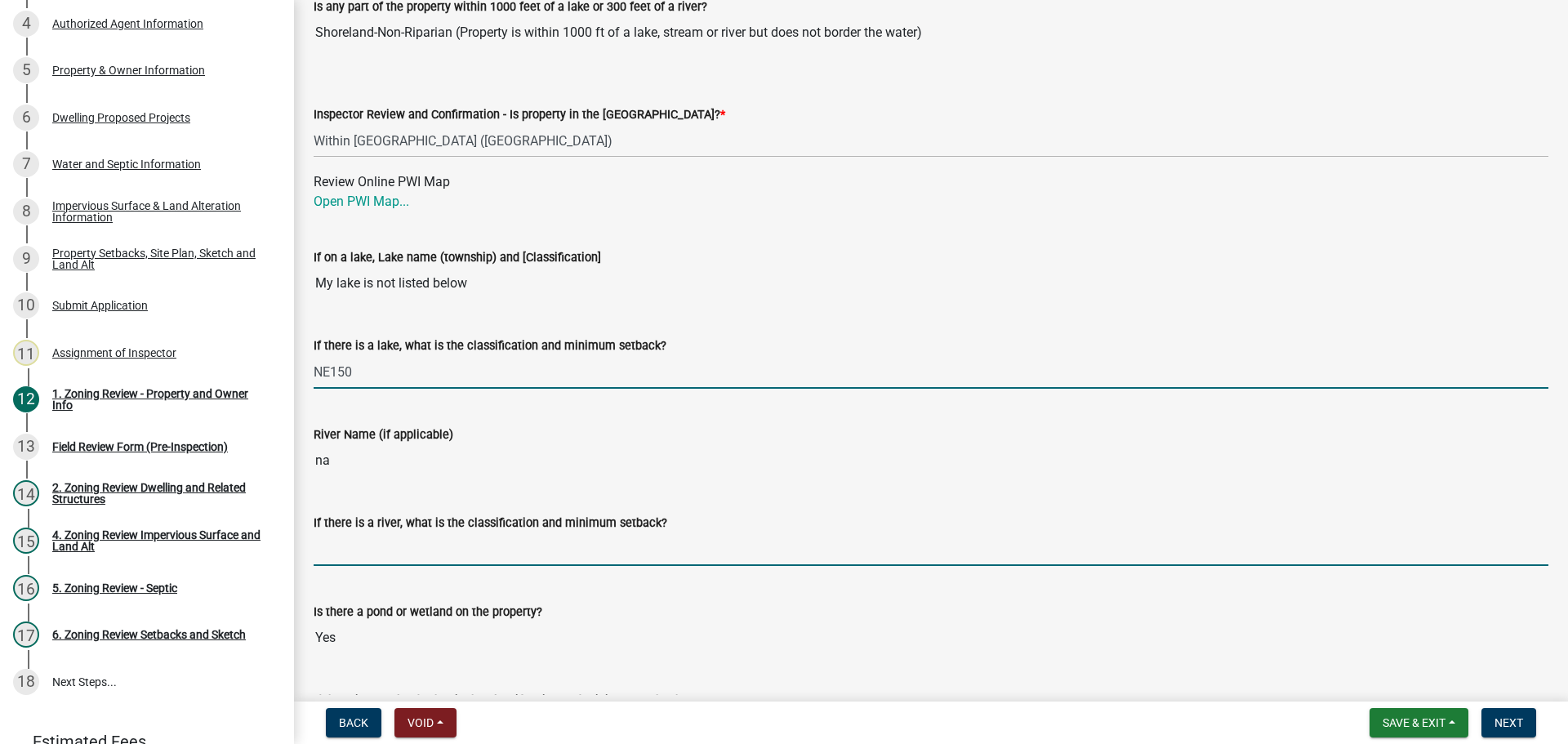
click at [382, 539] on input "If there is a river, what is the classification and minimum setback?" at bounding box center [931, 549] width 1235 height 33
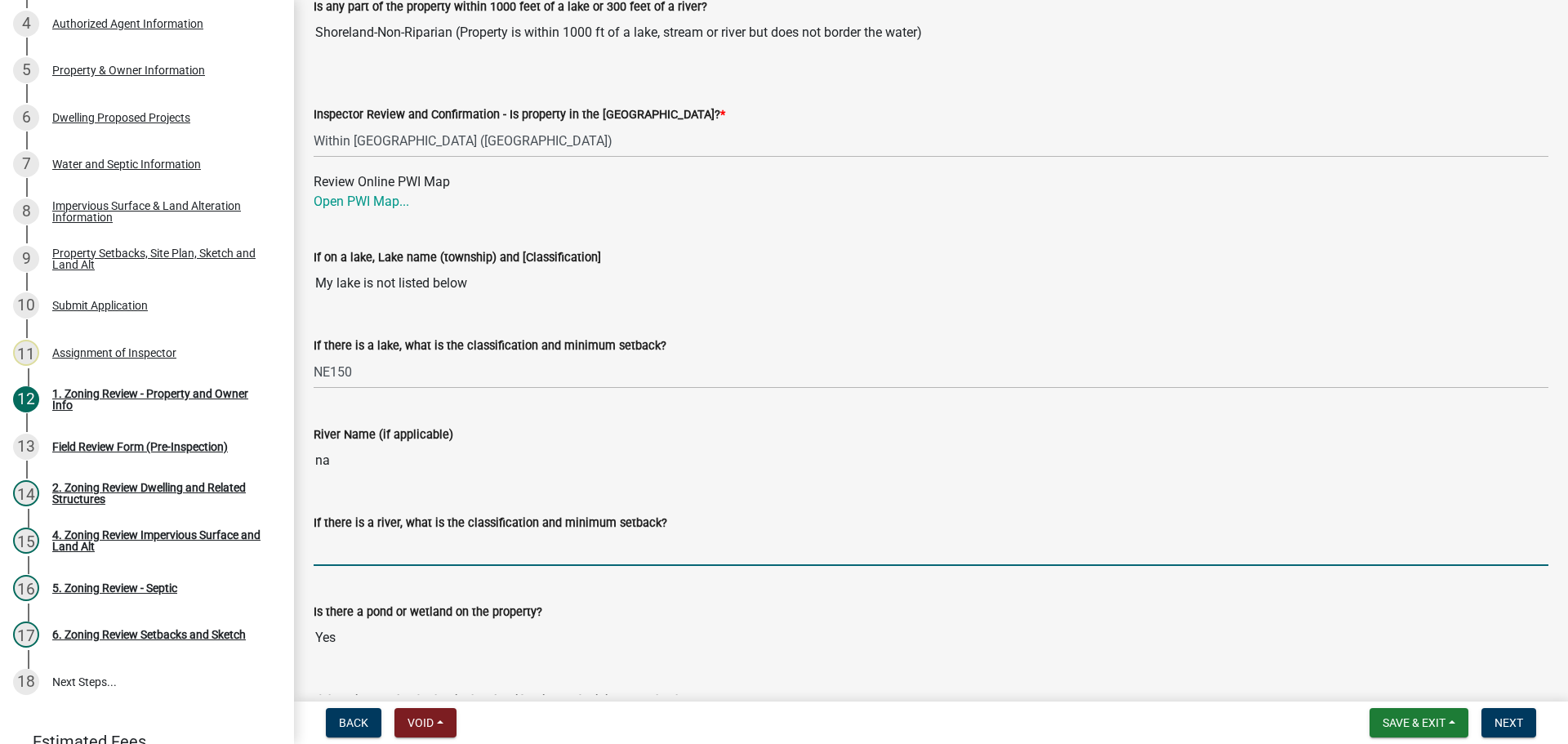
type input "N/A"
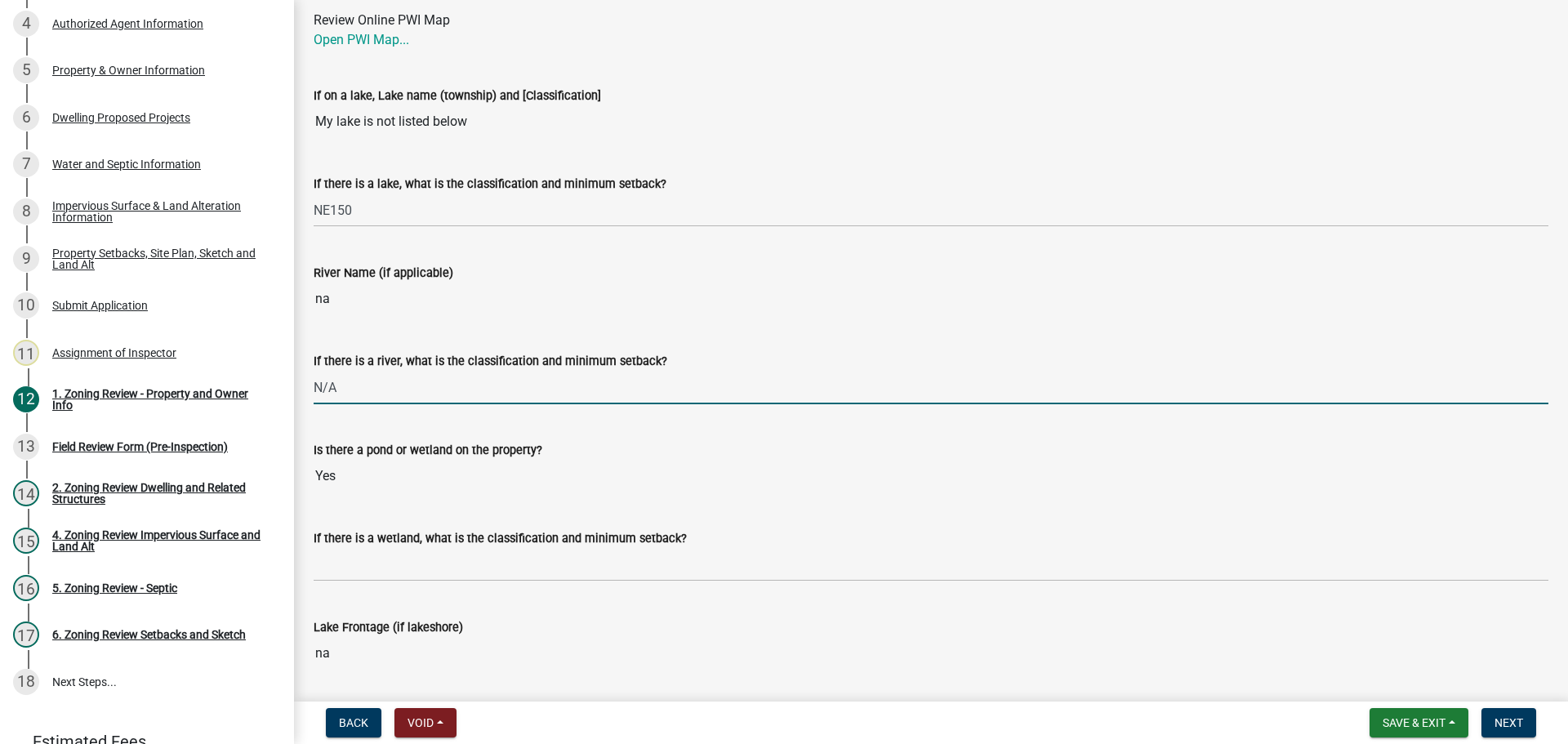
scroll to position [2777, 0]
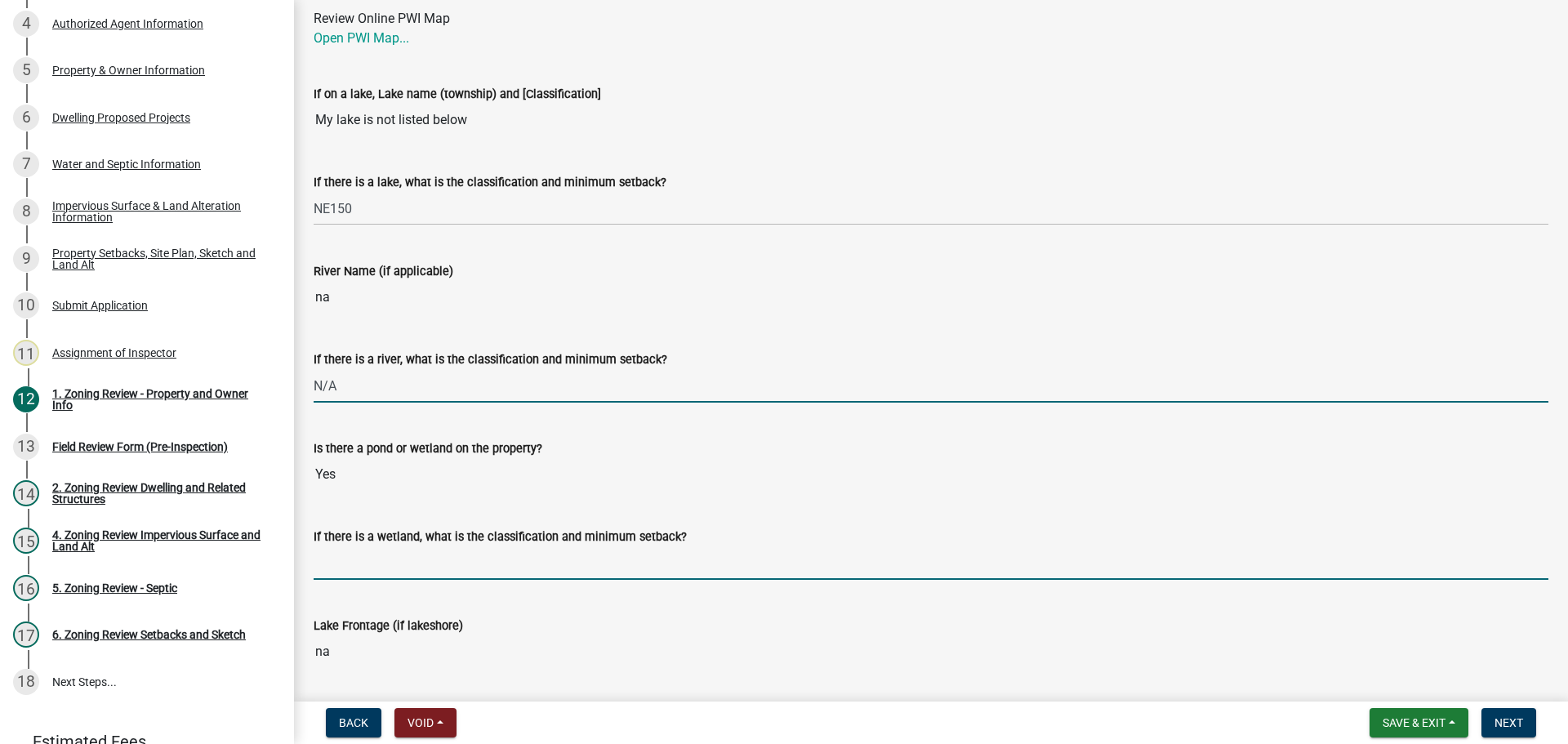
click at [392, 568] on input "If there is a wetland, what is the classification and minimum setback?" at bounding box center [931, 563] width 1235 height 33
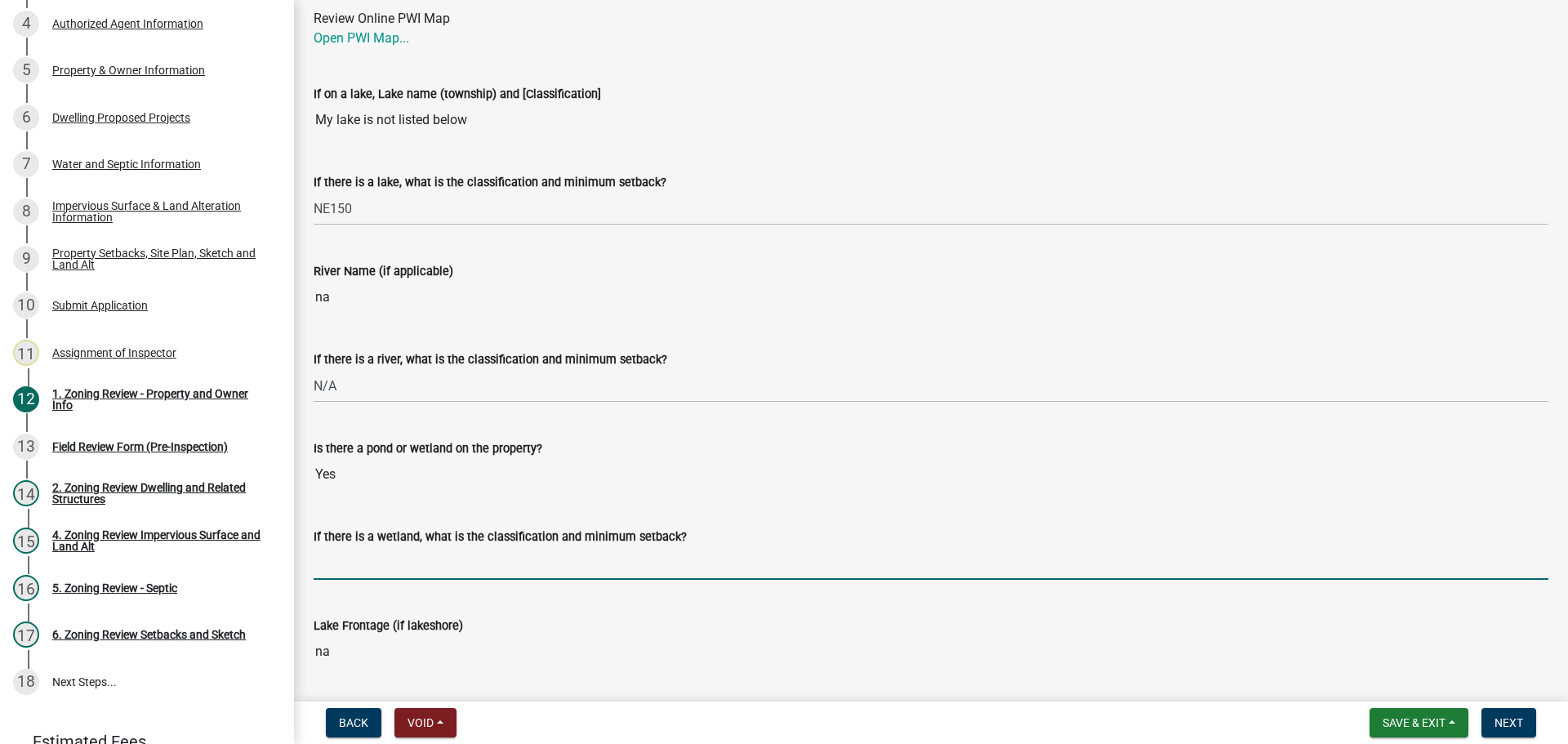
click at [504, 562] on input "If there is a wetland, what is the classification and minimum setback?" at bounding box center [931, 563] width 1235 height 33
type input "not protected wetland, may build up to but not in the wetland"
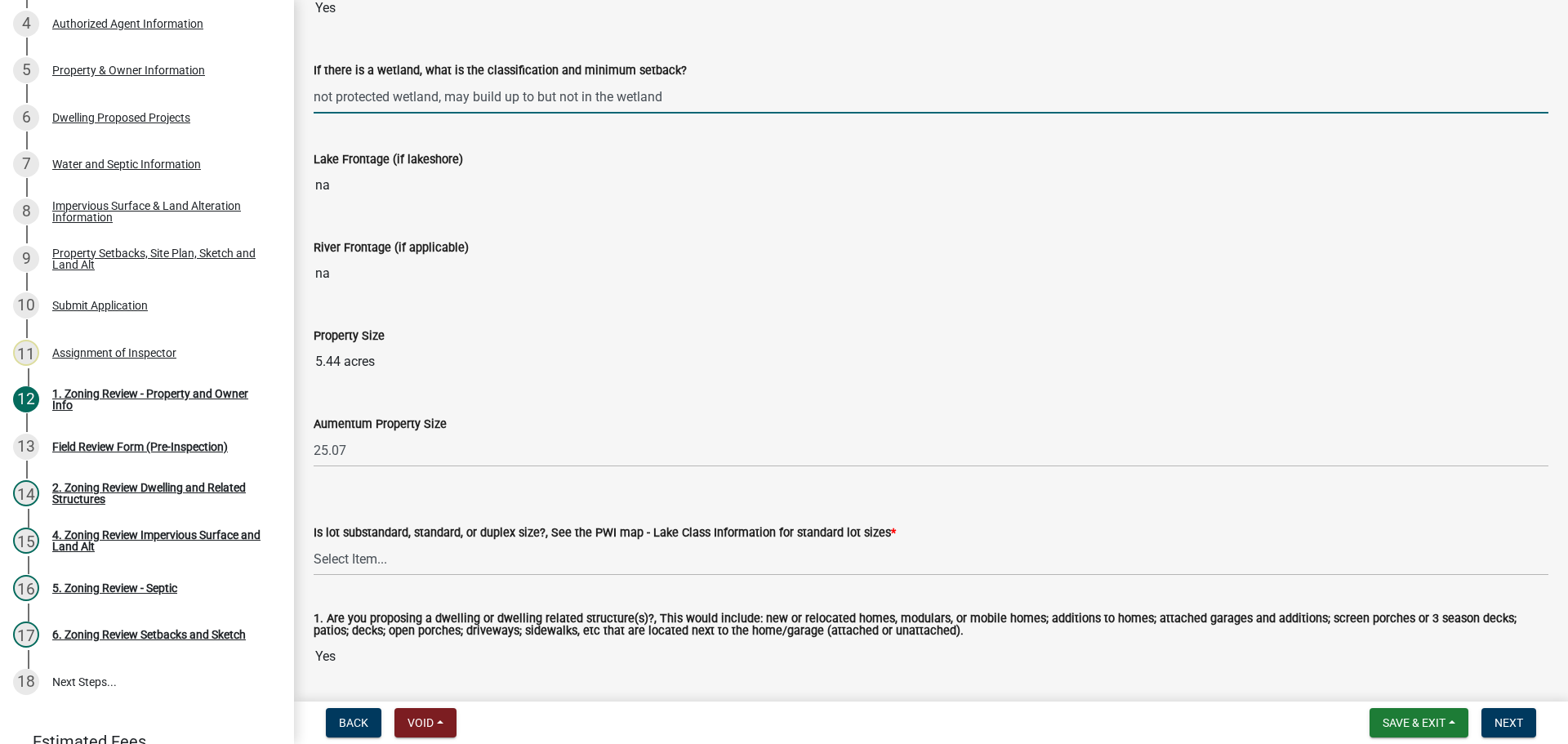
scroll to position [3267, 0]
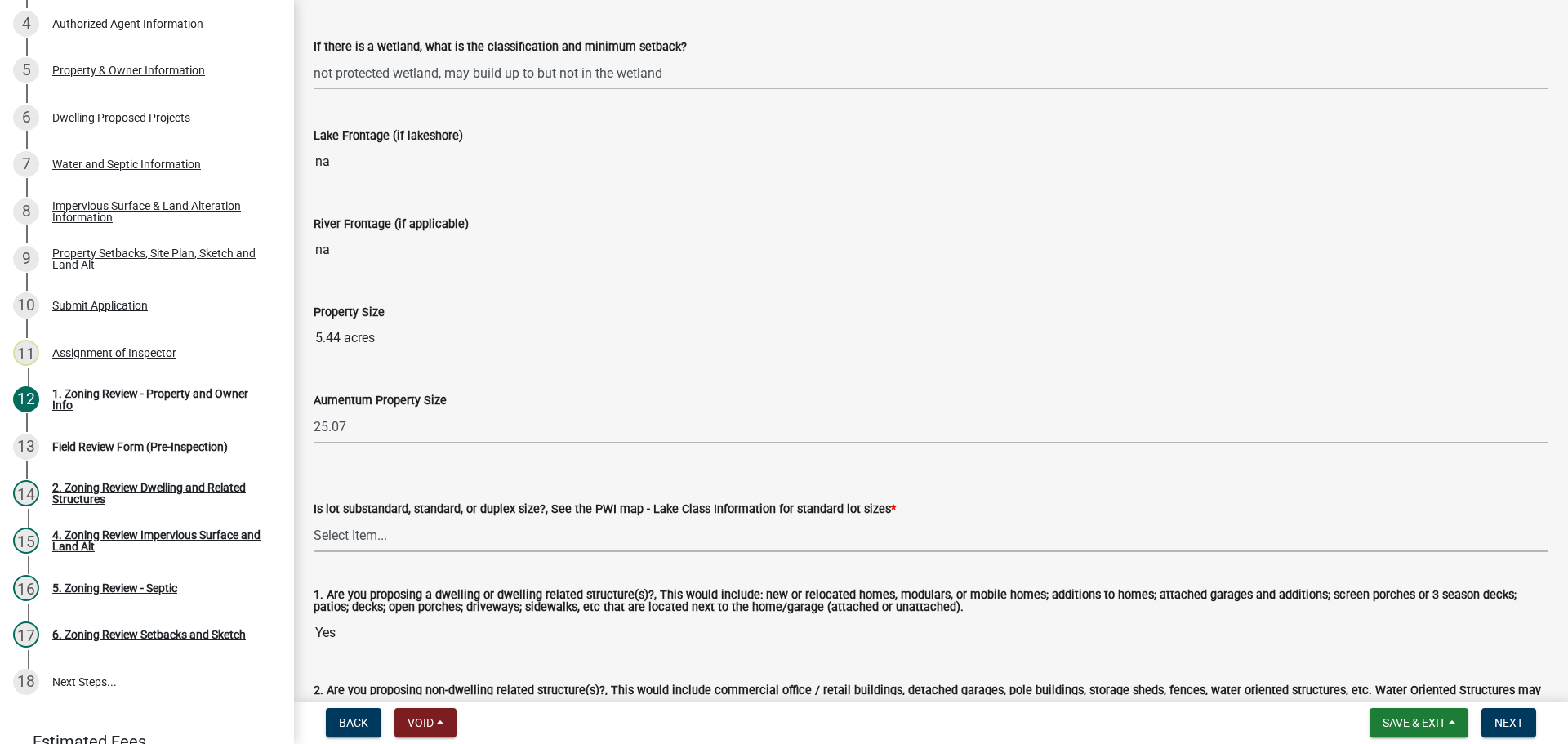
click at [442, 538] on select "Select Item... Non-Riparian and not back lot Substandard Non-Riparian Backlot S…" at bounding box center [931, 535] width 1235 height 33
click at [314, 520] on select "Select Item... Non-Riparian and not back lot Substandard Non-Riparian Backlot S…" at bounding box center [931, 535] width 1235 height 33
select select "d94a228a-13b2-461d-ba2b-a9964ed903a2"
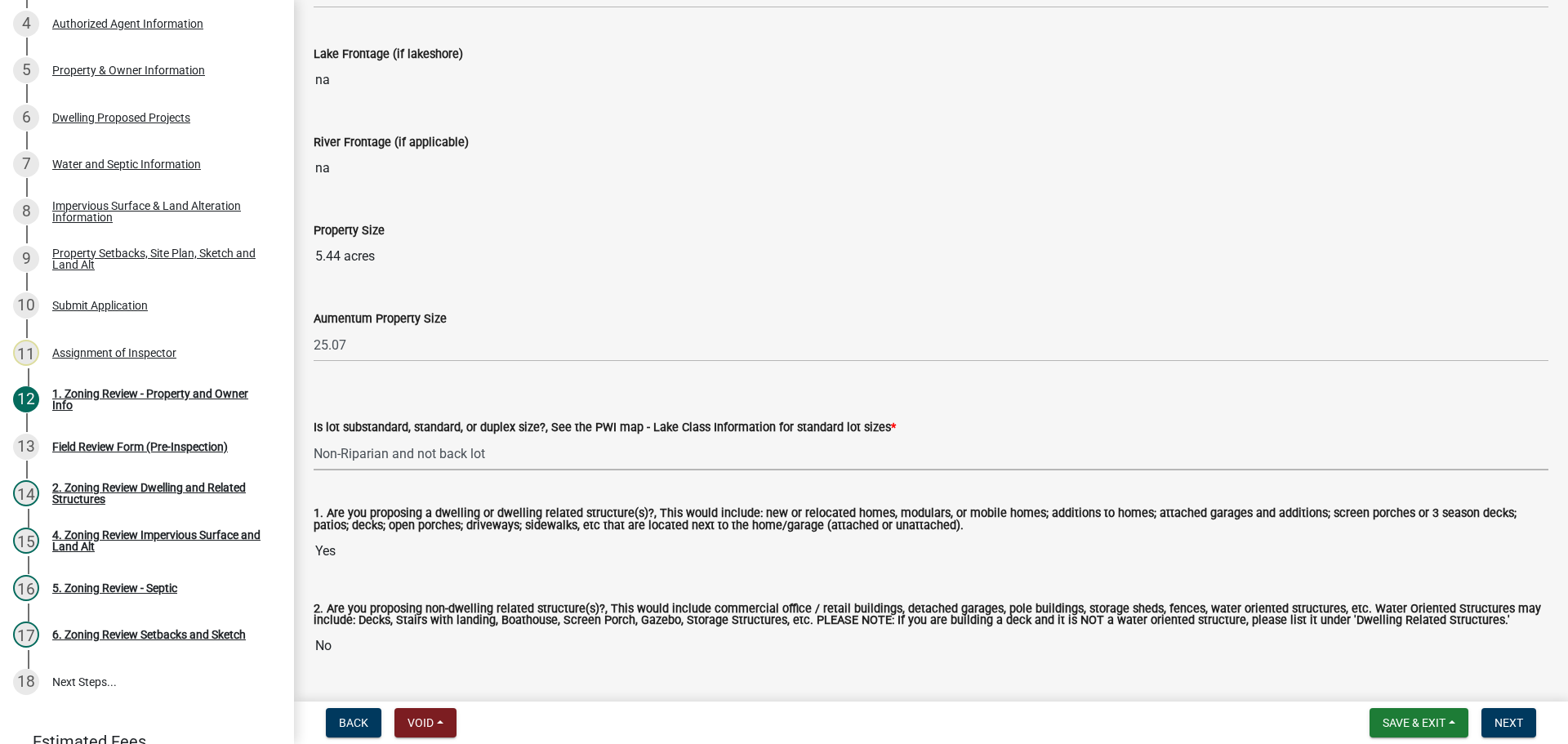
scroll to position [3396, 0]
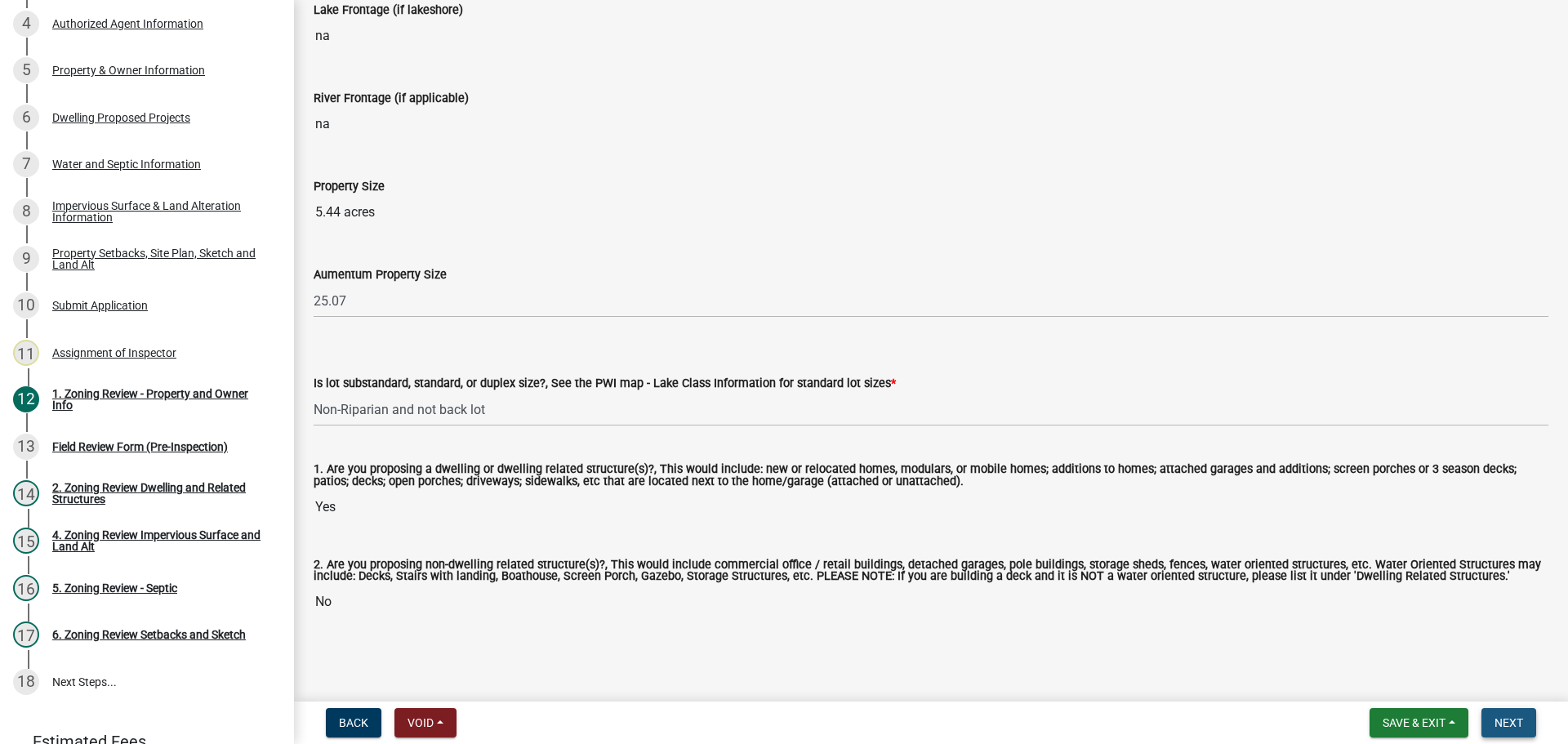
click at [1510, 724] on span "Next" at bounding box center [1509, 722] width 29 height 13
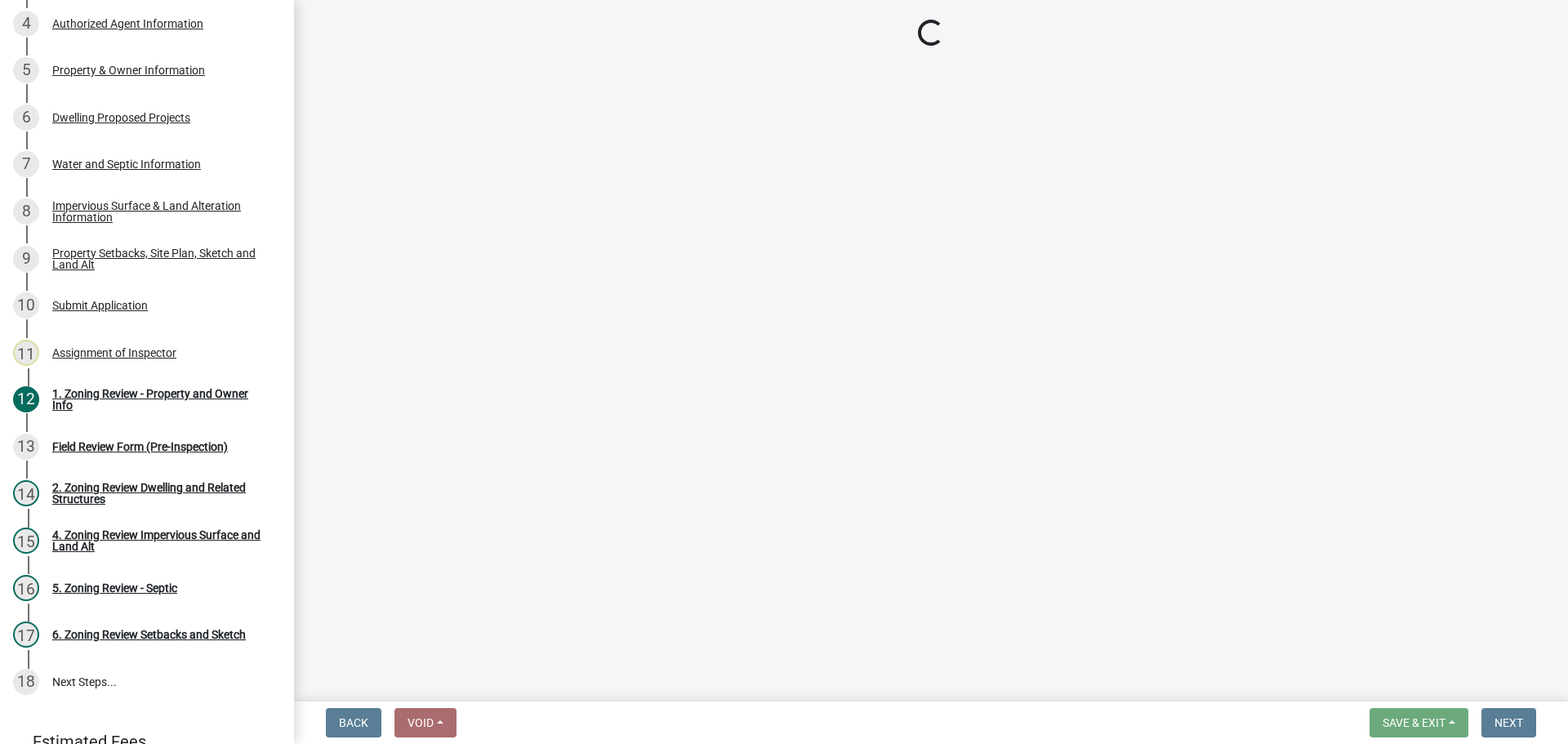
scroll to position [402, 0]
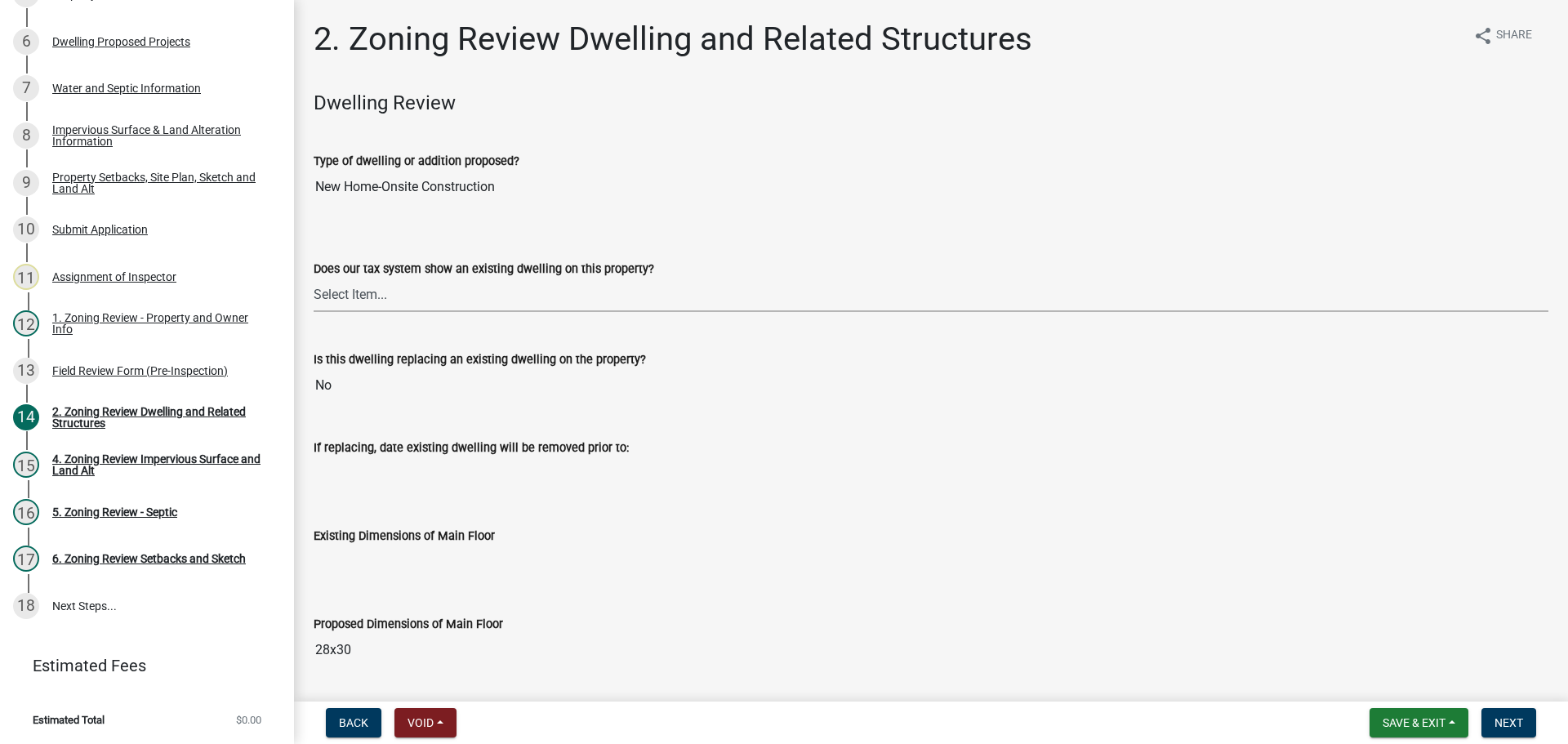
click at [456, 300] on select "Select Item... Yes No" at bounding box center [931, 295] width 1235 height 33
click at [314, 279] on select "Select Item... Yes No" at bounding box center [931, 295] width 1235 height 33
select select "95f121c6-c194-4f7a-b278-ad77396394df"
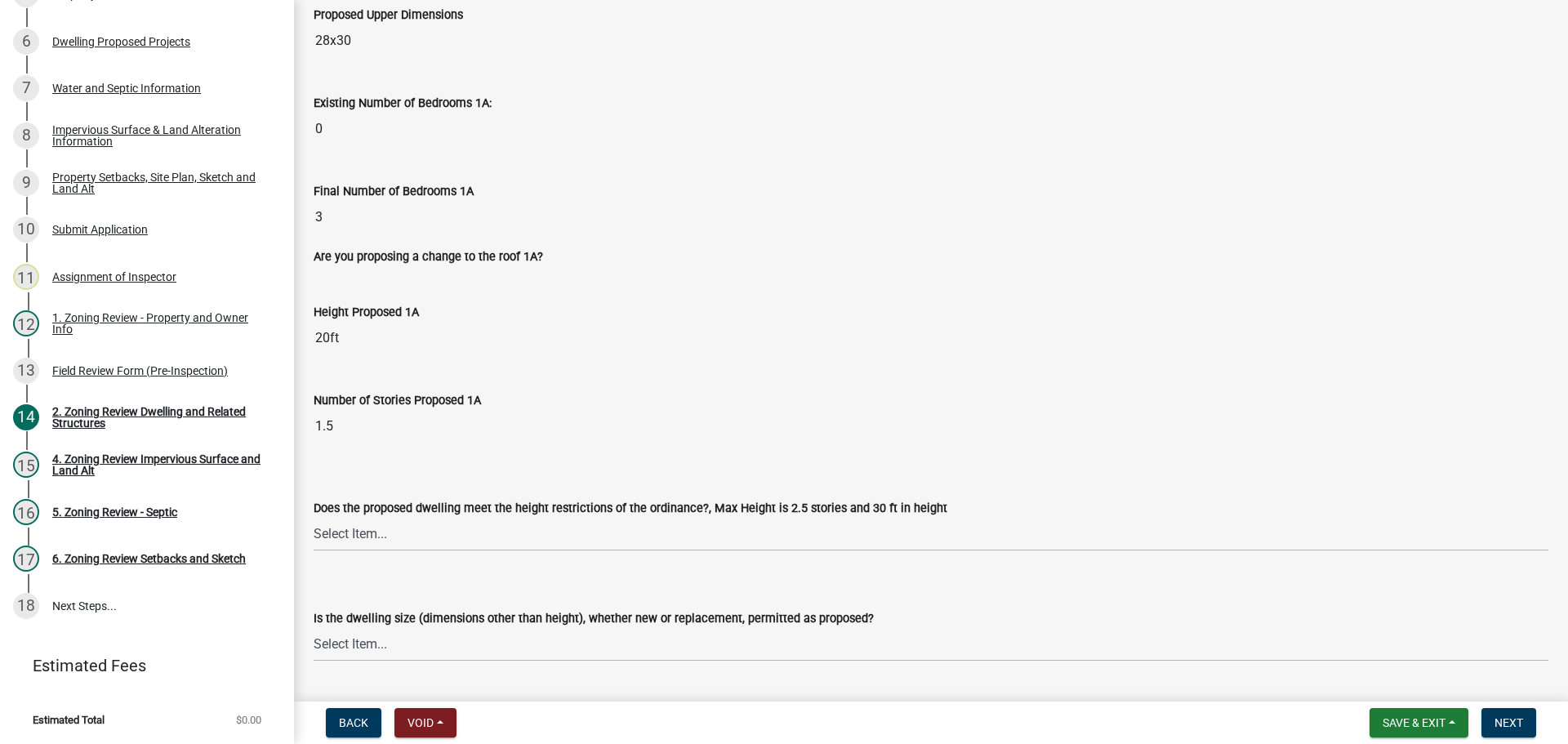
scroll to position [1144, 0]
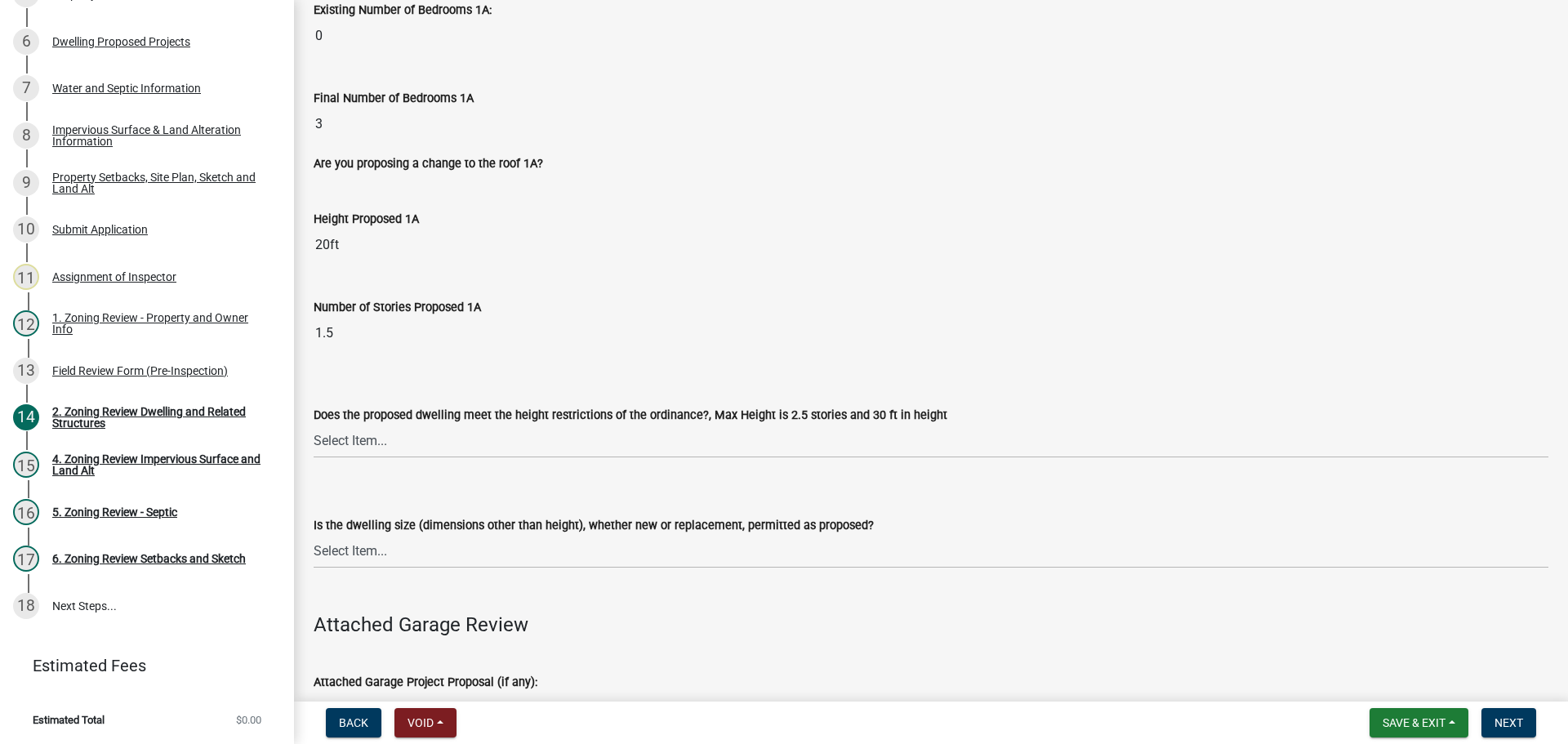
click at [493, 420] on label "Does the proposed dwelling meet the height restrictions of the ordinance?, Max …" at bounding box center [630, 415] width 633 height 12
click at [493, 425] on select "Select Item... Yes No" at bounding box center [931, 441] width 1235 height 33
click at [494, 436] on select "Select Item... Yes No" at bounding box center [931, 441] width 1235 height 33
click at [314, 425] on select "Select Item... Yes No" at bounding box center [931, 441] width 1235 height 33
select select "f770ba3e-fc06-4da5-a68e-7171814f27a6"
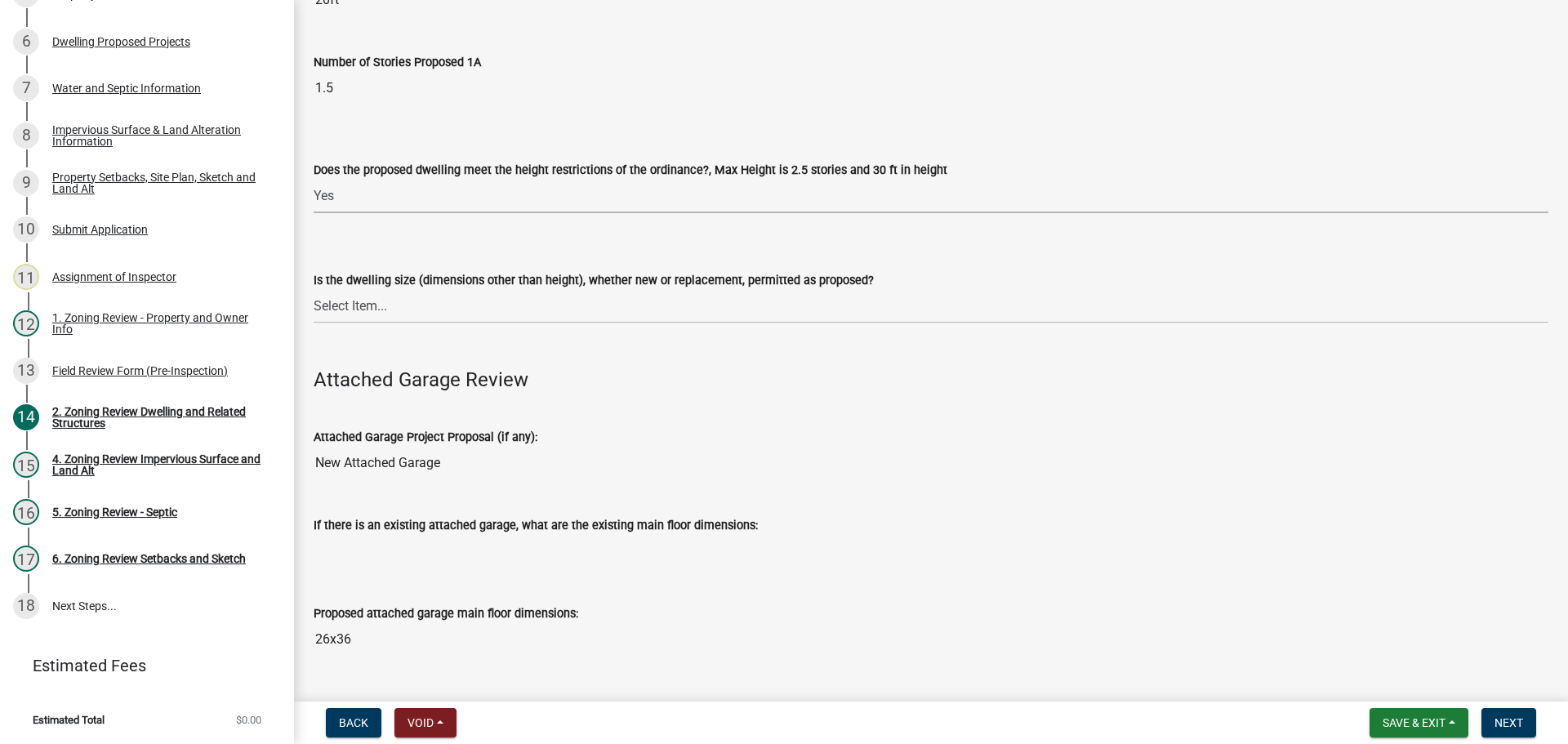
scroll to position [1634, 0]
